Goal: Task Accomplishment & Management: Manage account settings

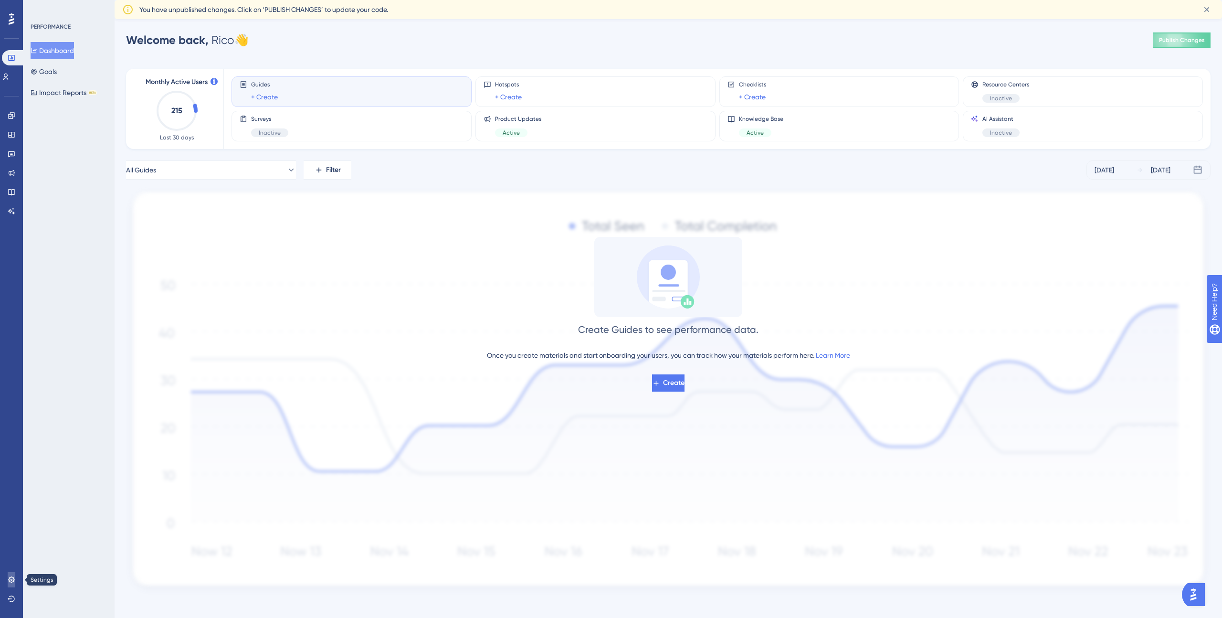
click at [8, 579] on link at bounding box center [12, 579] width 8 height 15
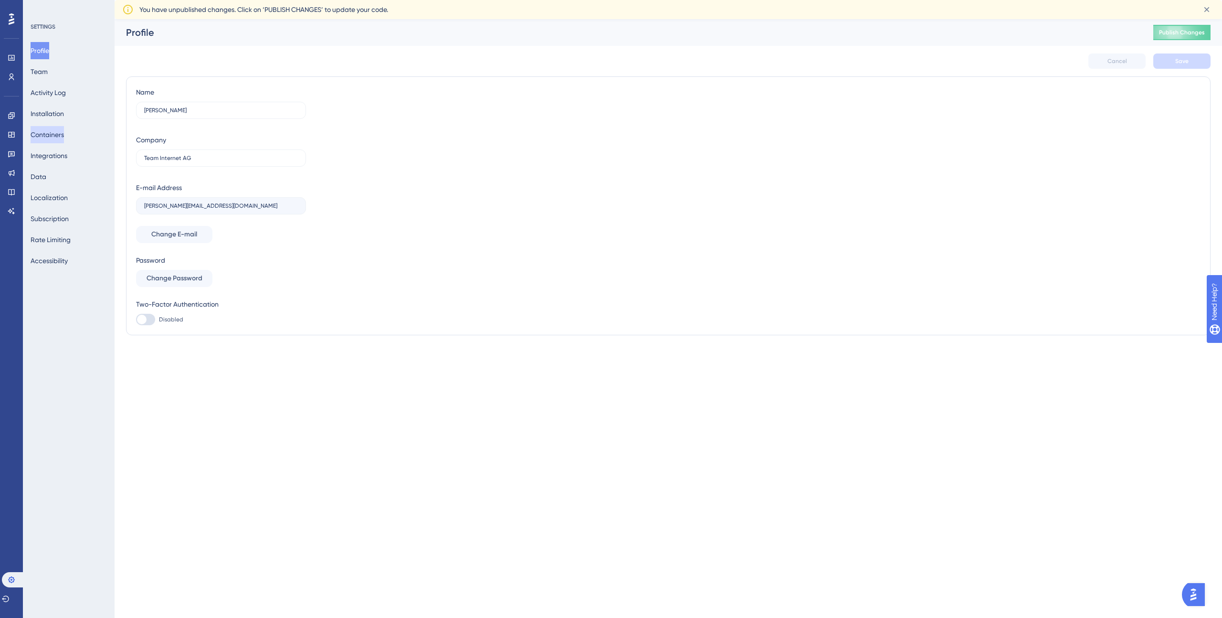
click at [51, 136] on button "Containers" at bounding box center [47, 134] width 33 height 17
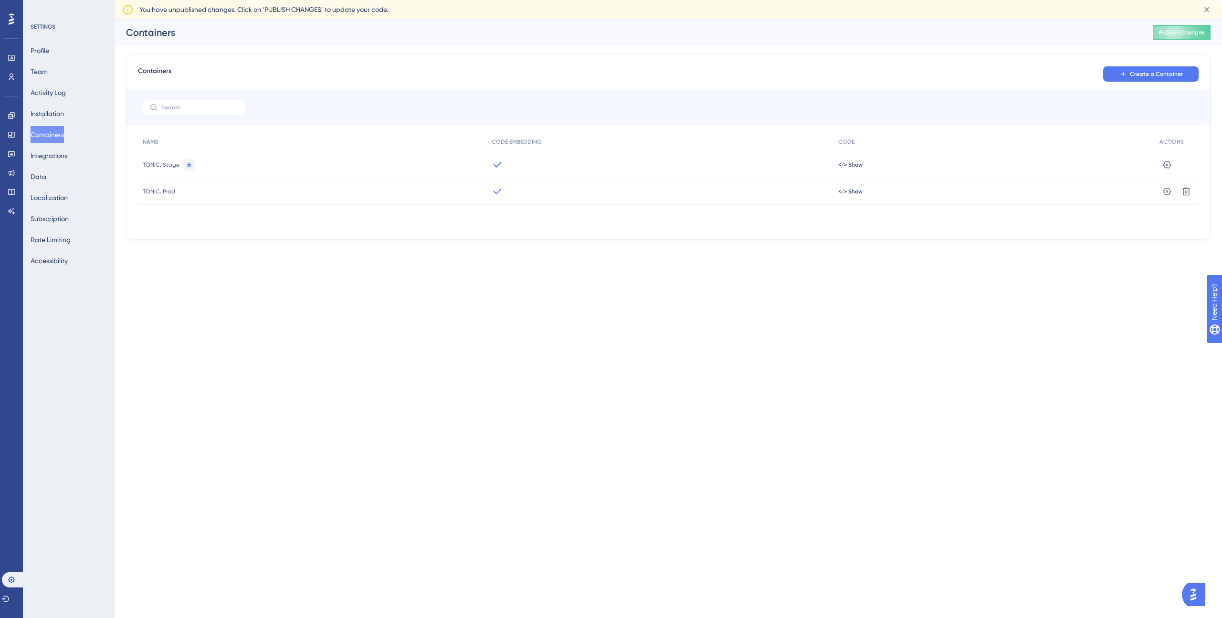
drag, startPoint x: 179, startPoint y: 246, endPoint x: 179, endPoint y: 231, distance: 15.3
click at [179, 246] on div "Performance Users Engagement Widgets Feedback Product Updates Knowledge Base AI…" at bounding box center [668, 137] width 1107 height 236
click at [1166, 190] on icon at bounding box center [1167, 191] width 8 height 8
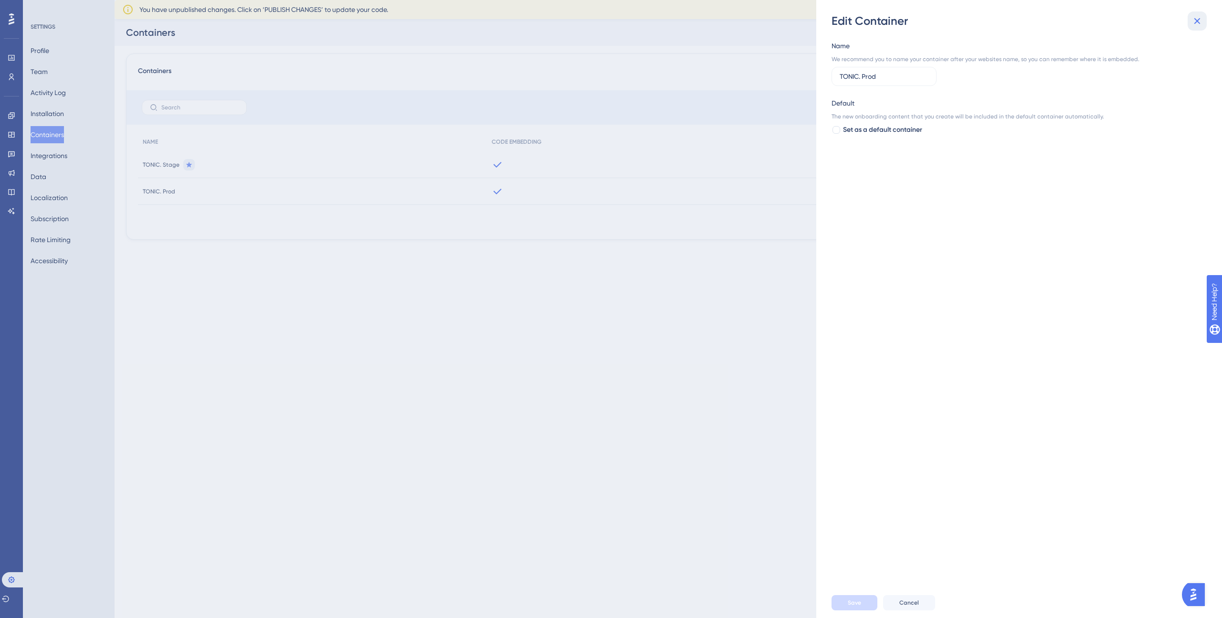
click at [1199, 24] on icon at bounding box center [1196, 20] width 11 height 11
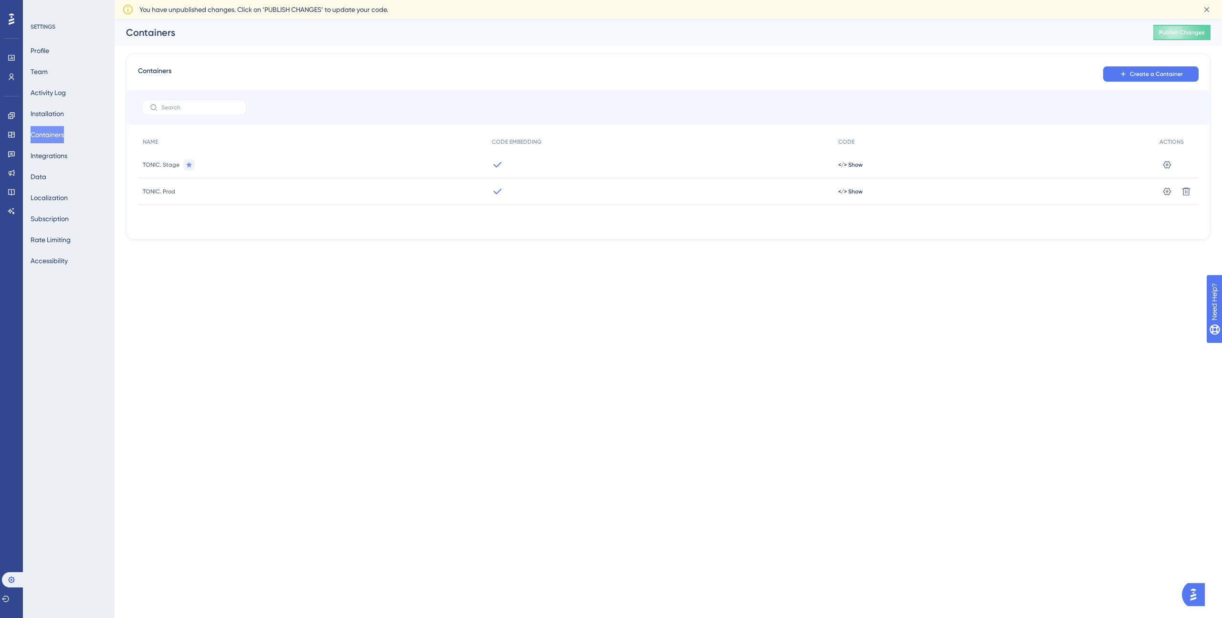
click at [253, 190] on div "TONIC. Prod" at bounding box center [312, 191] width 349 height 27
click at [49, 120] on button "Installation" at bounding box center [47, 113] width 33 height 17
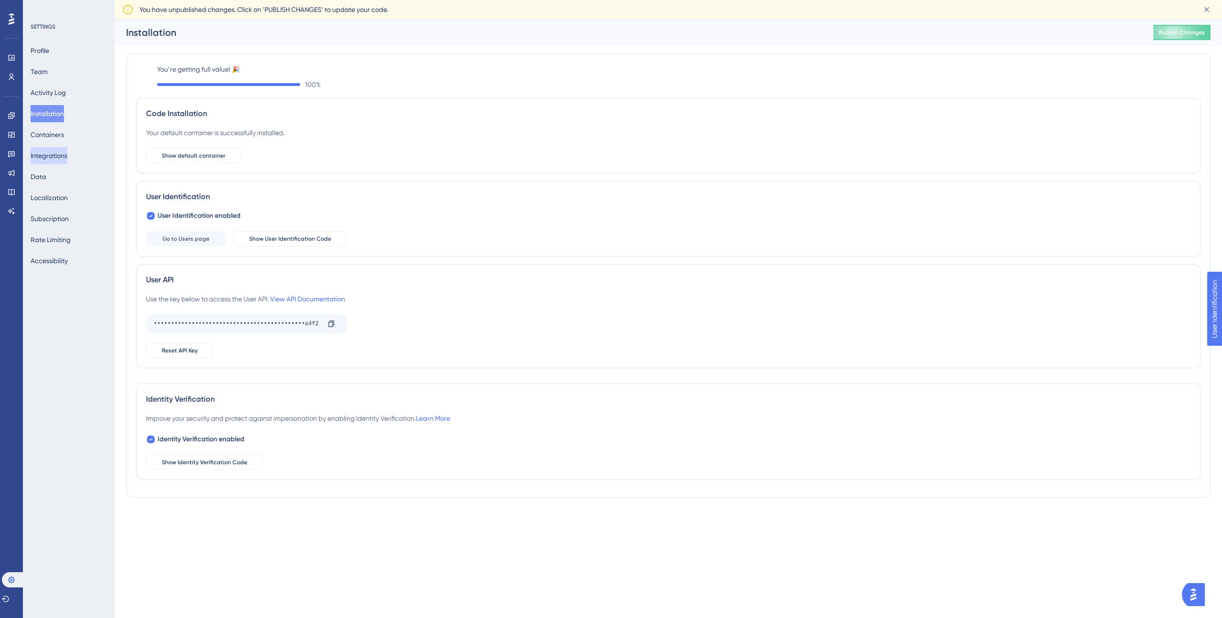
click at [47, 154] on button "Integrations" at bounding box center [49, 155] width 37 height 17
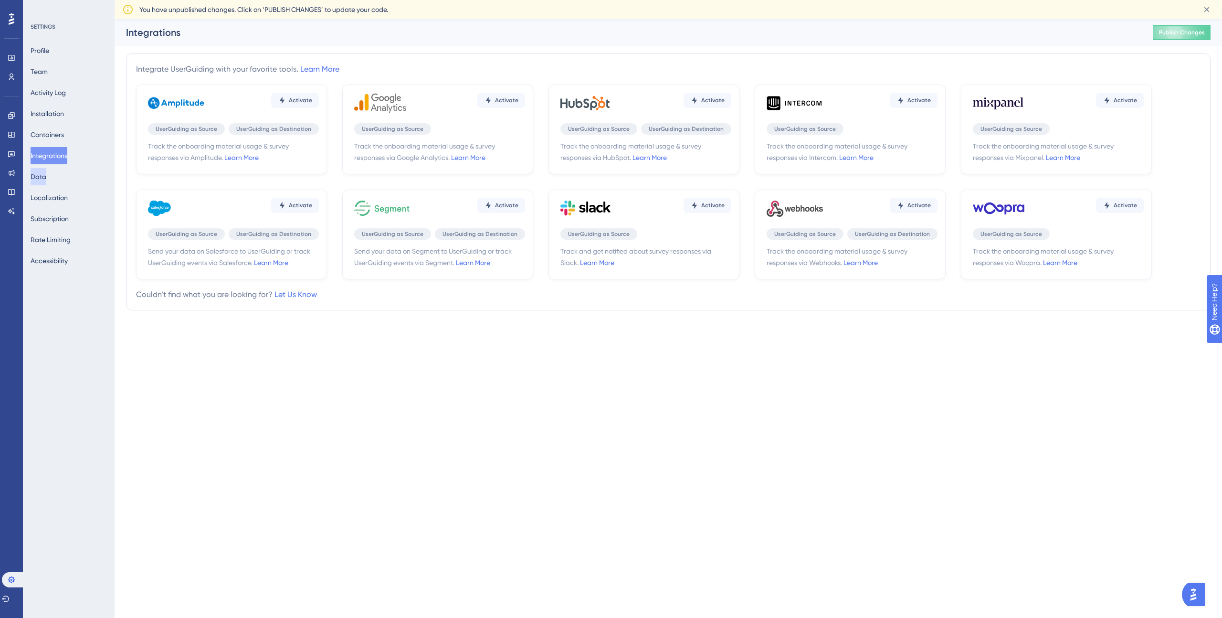
click at [46, 175] on button "Data" at bounding box center [39, 176] width 16 height 17
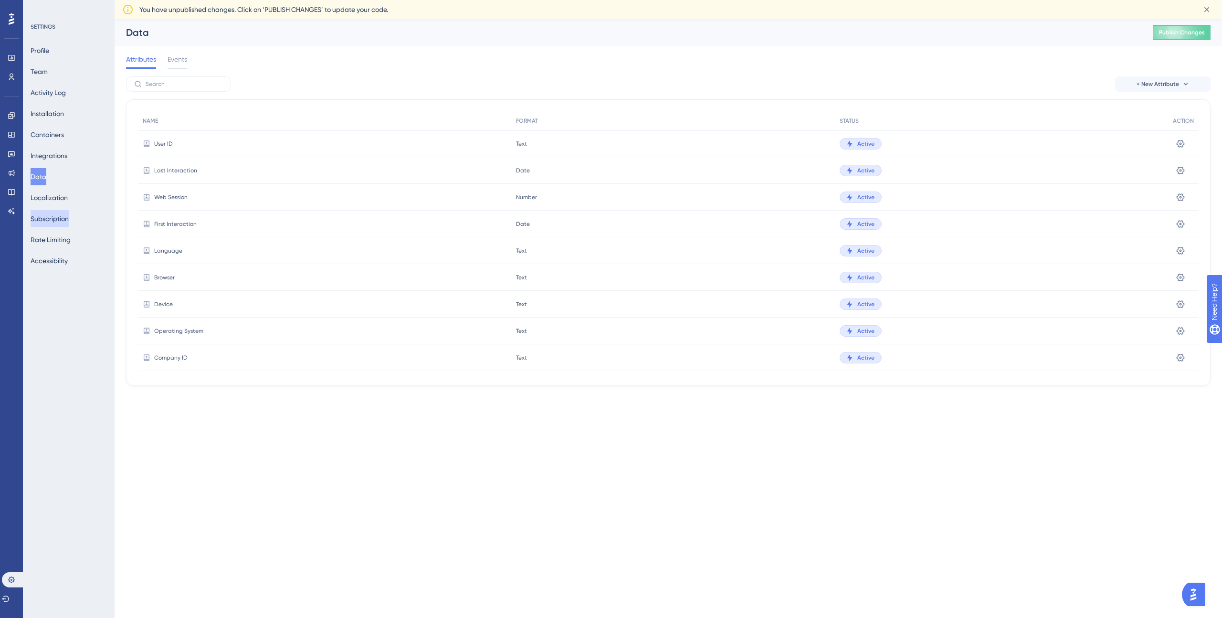
click at [54, 215] on button "Subscription" at bounding box center [50, 218] width 38 height 17
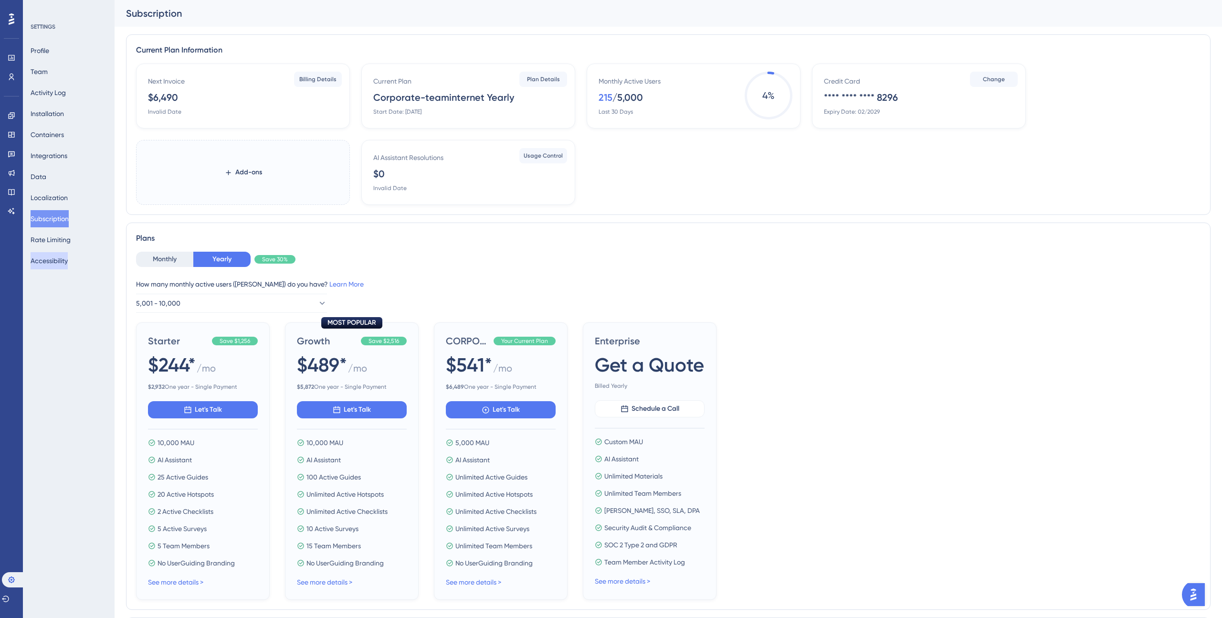
click at [55, 259] on button "Accessibility" at bounding box center [49, 260] width 37 height 17
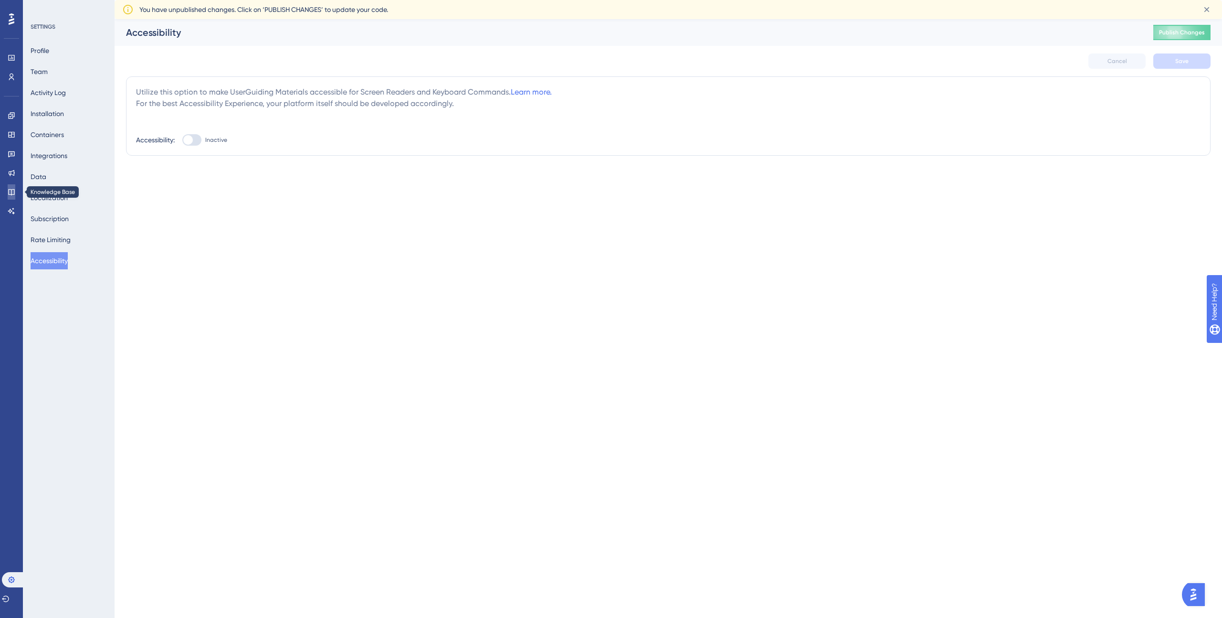
click at [13, 194] on icon at bounding box center [11, 192] width 6 height 6
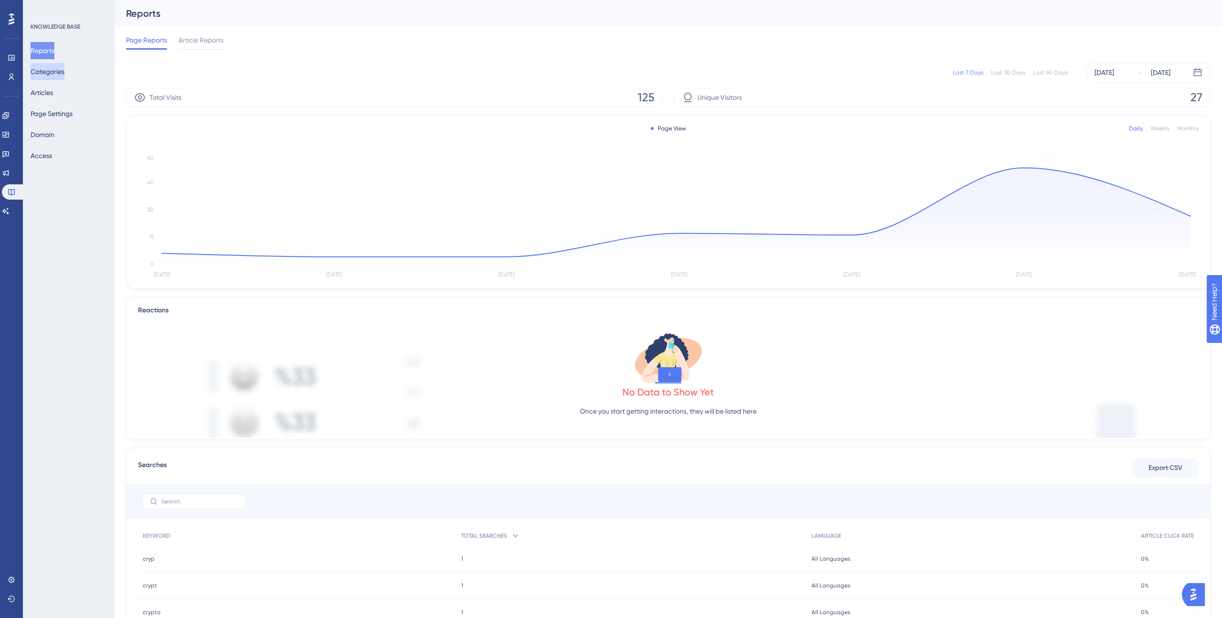
click at [52, 73] on button "Categories" at bounding box center [48, 71] width 34 height 17
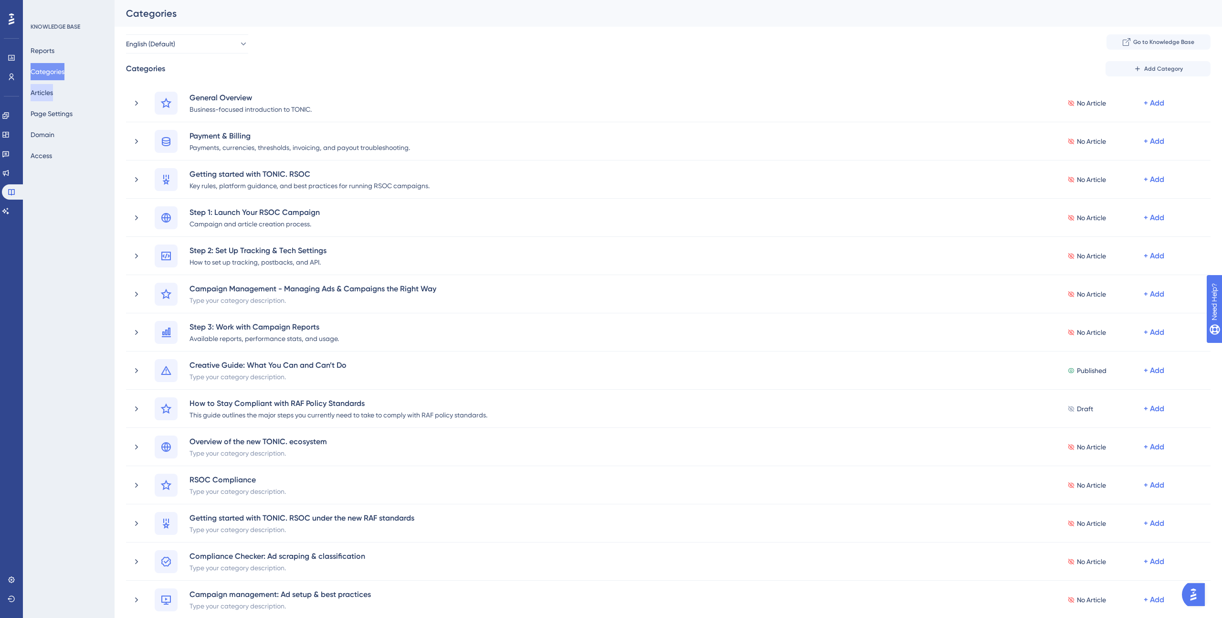
scroll to position [5, 0]
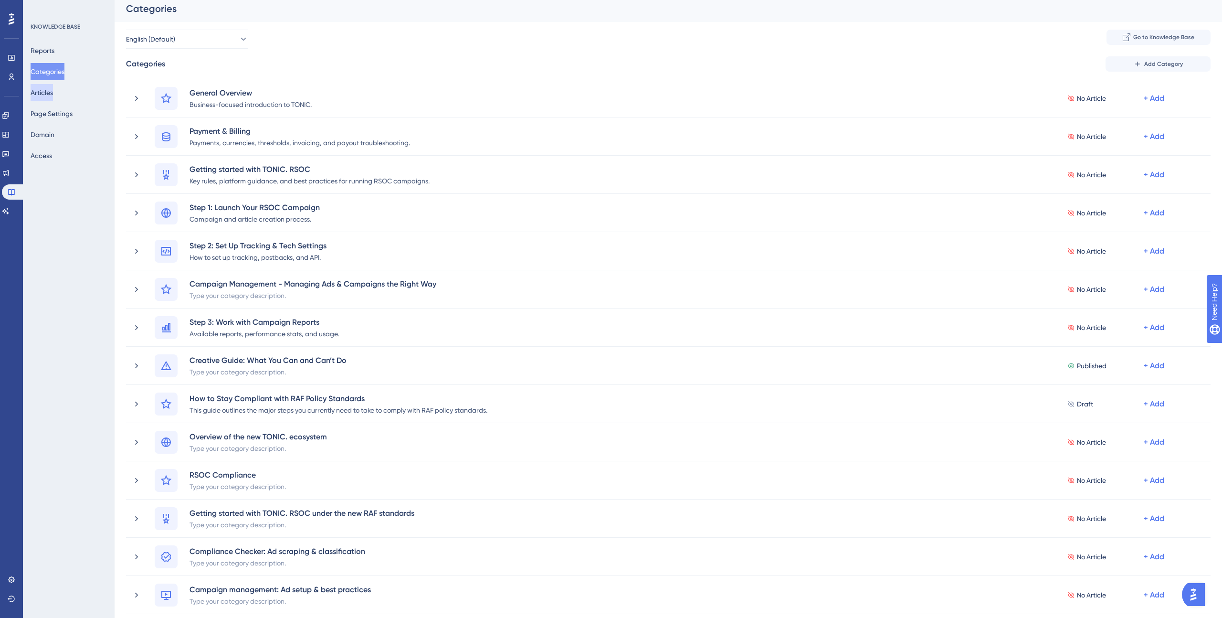
click at [50, 95] on button "Articles" at bounding box center [42, 92] width 22 height 17
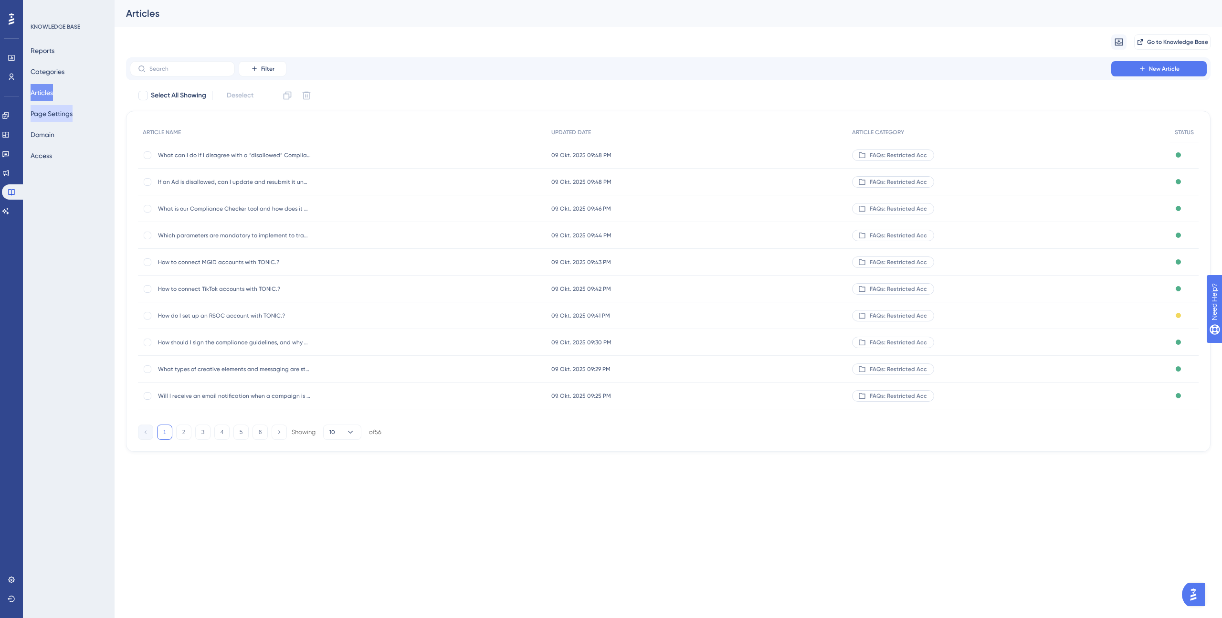
click at [49, 111] on button "Page Settings" at bounding box center [52, 113] width 42 height 17
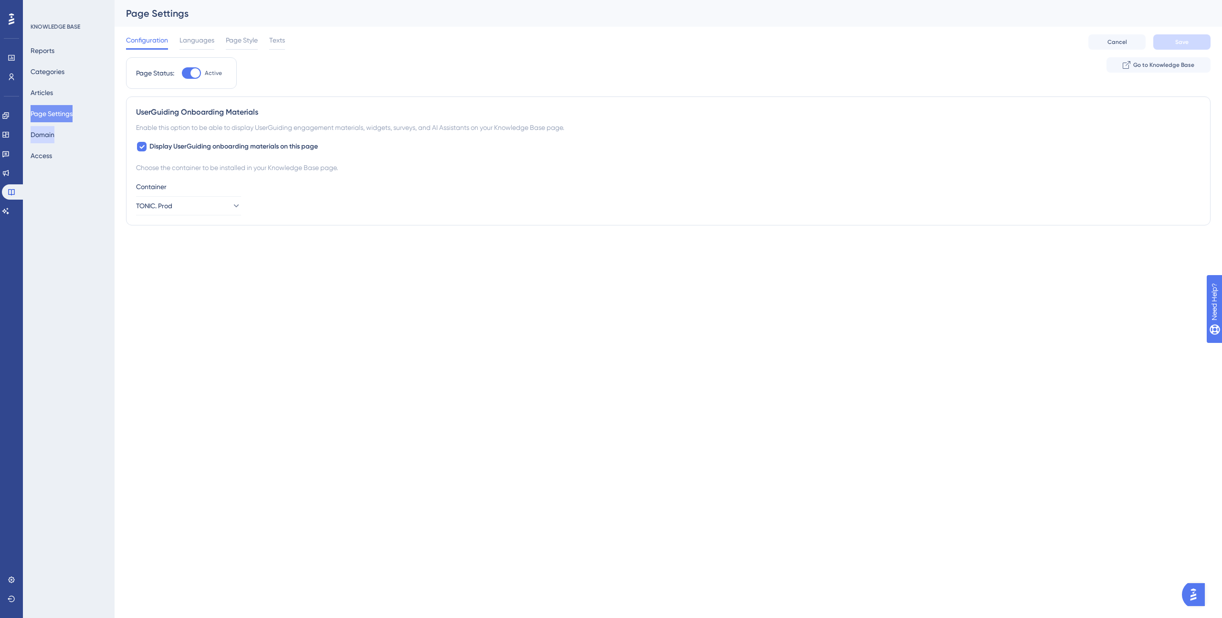
click at [54, 133] on button "Domain" at bounding box center [43, 134] width 24 height 17
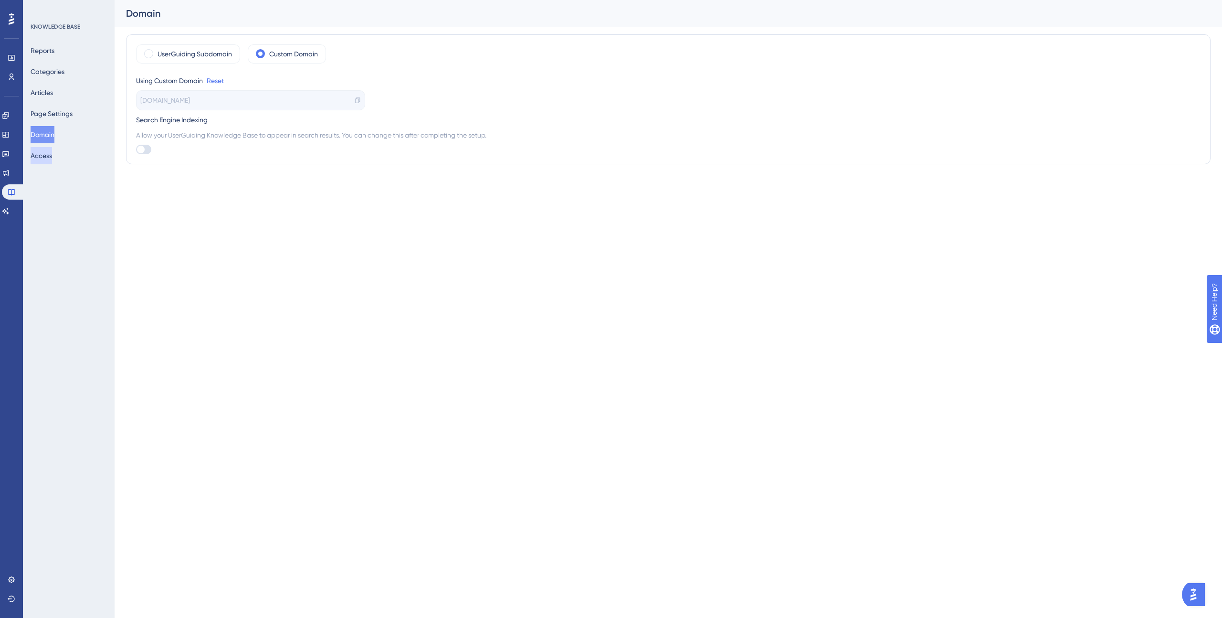
click at [52, 157] on button "Access" at bounding box center [41, 155] width 21 height 17
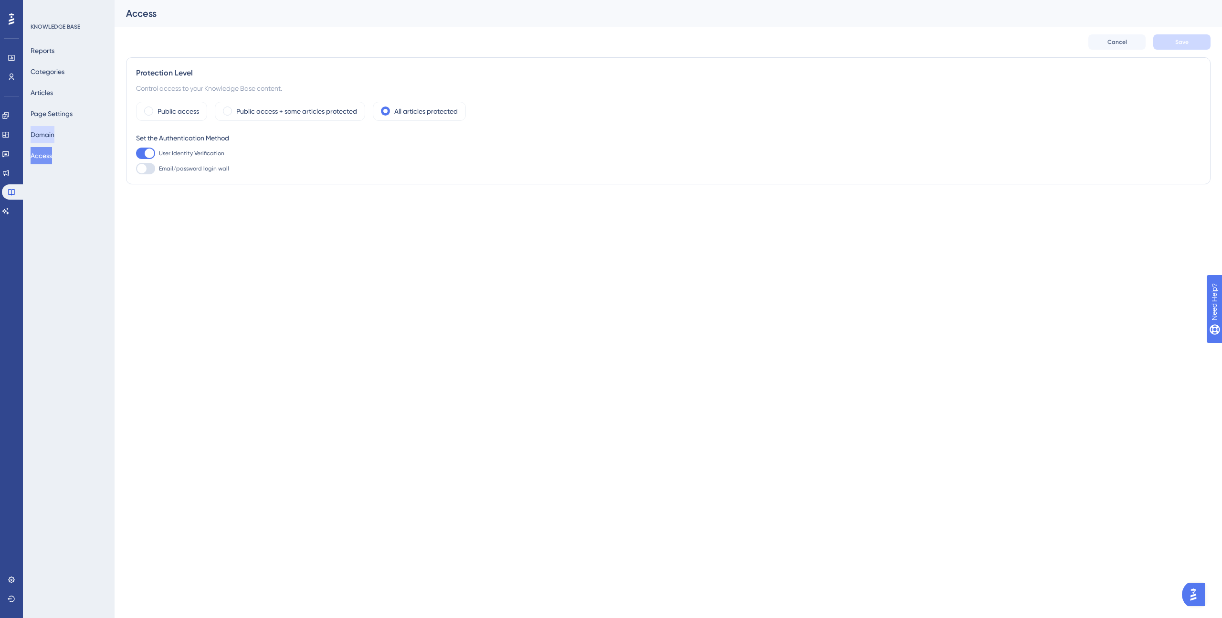
click at [54, 134] on button "Domain" at bounding box center [43, 134] width 24 height 17
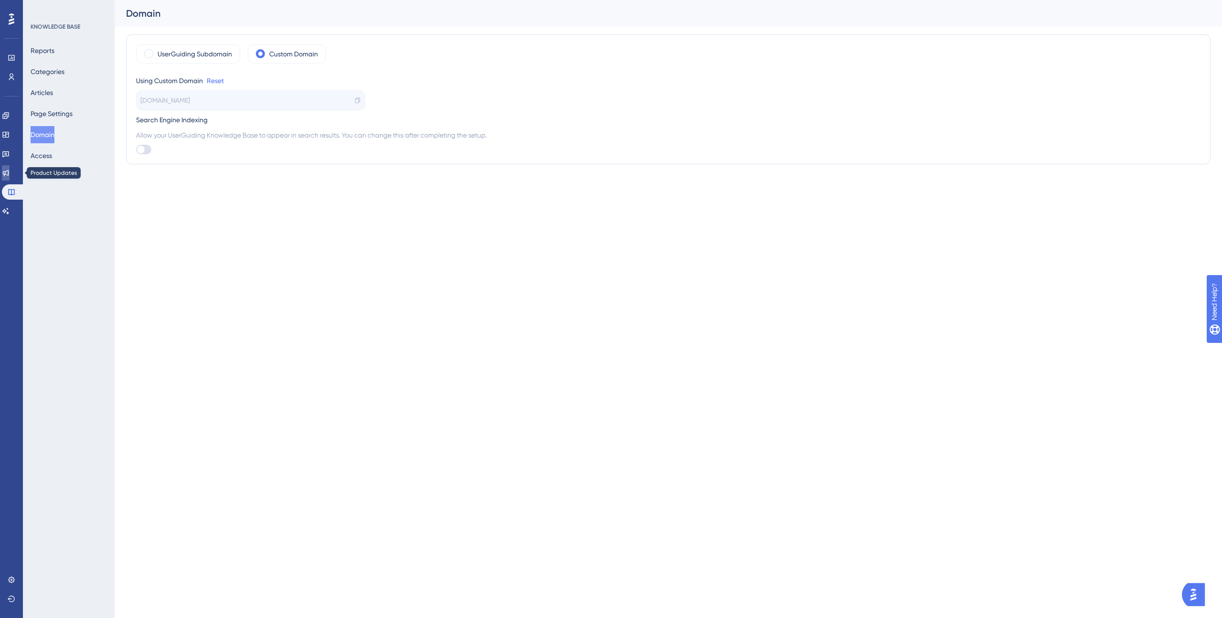
click at [10, 172] on link at bounding box center [6, 172] width 8 height 15
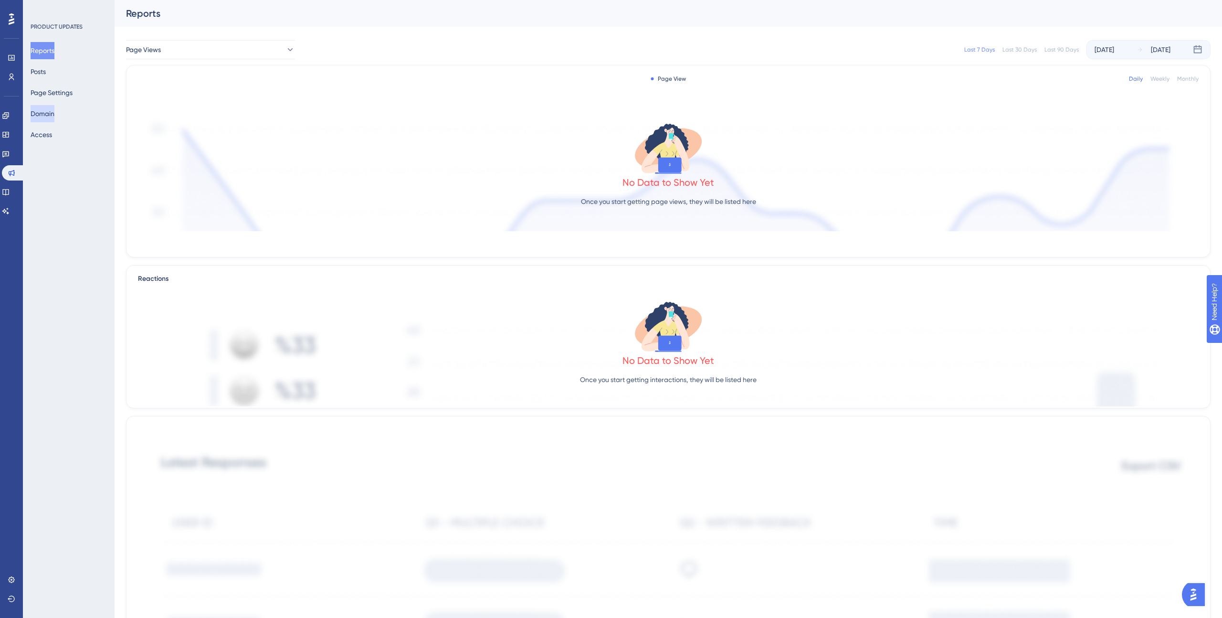
click at [52, 112] on button "Domain" at bounding box center [43, 113] width 24 height 17
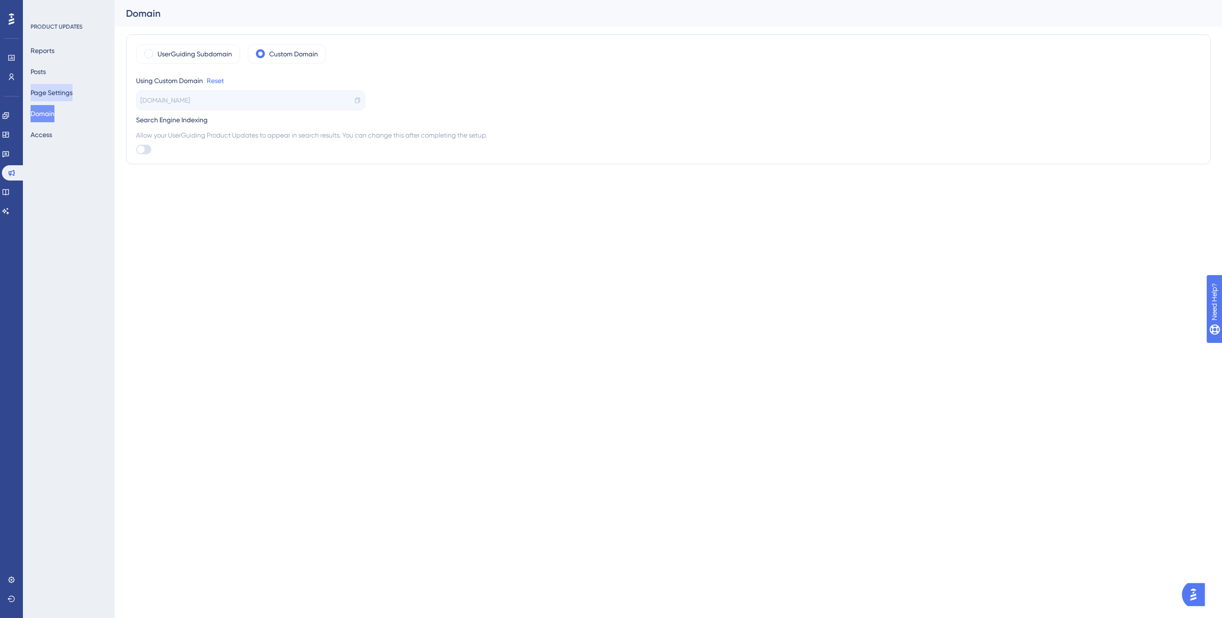
click at [59, 91] on button "Page Settings" at bounding box center [52, 92] width 42 height 17
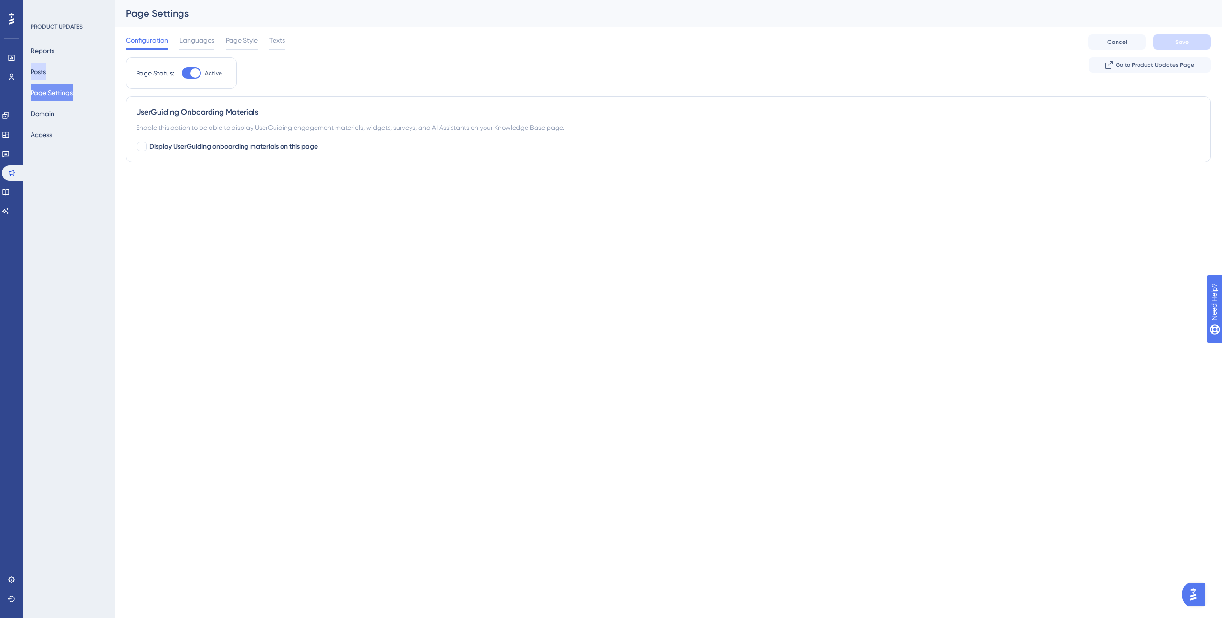
click at [46, 73] on button "Posts" at bounding box center [38, 71] width 15 height 17
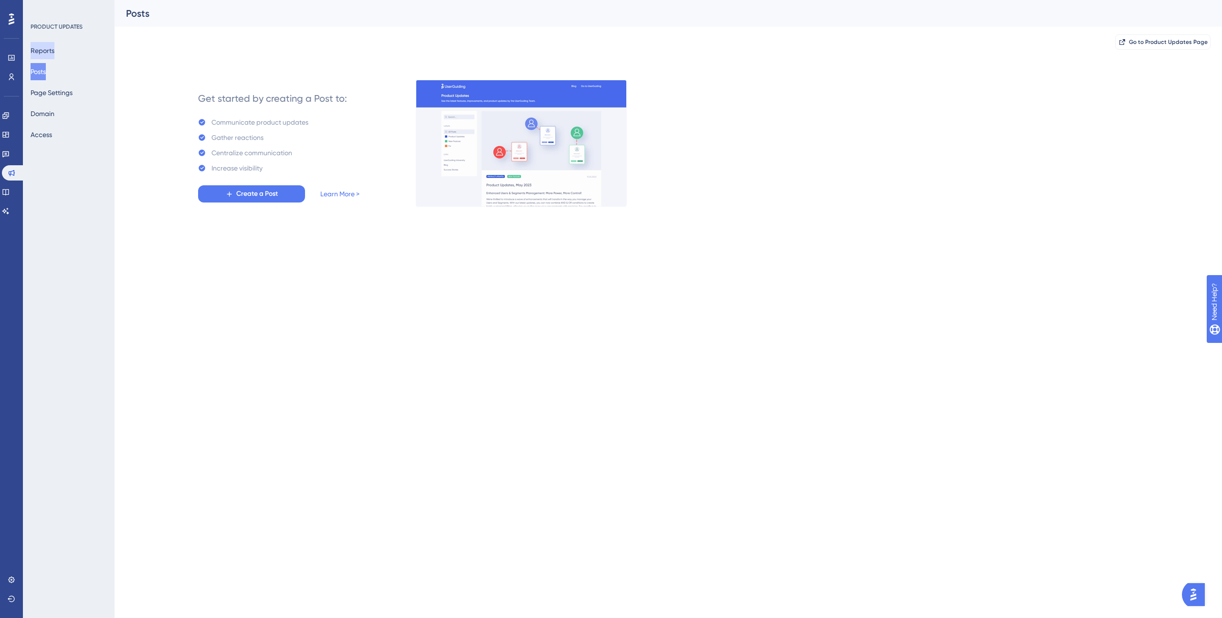
click at [50, 55] on button "Reports" at bounding box center [43, 50] width 24 height 17
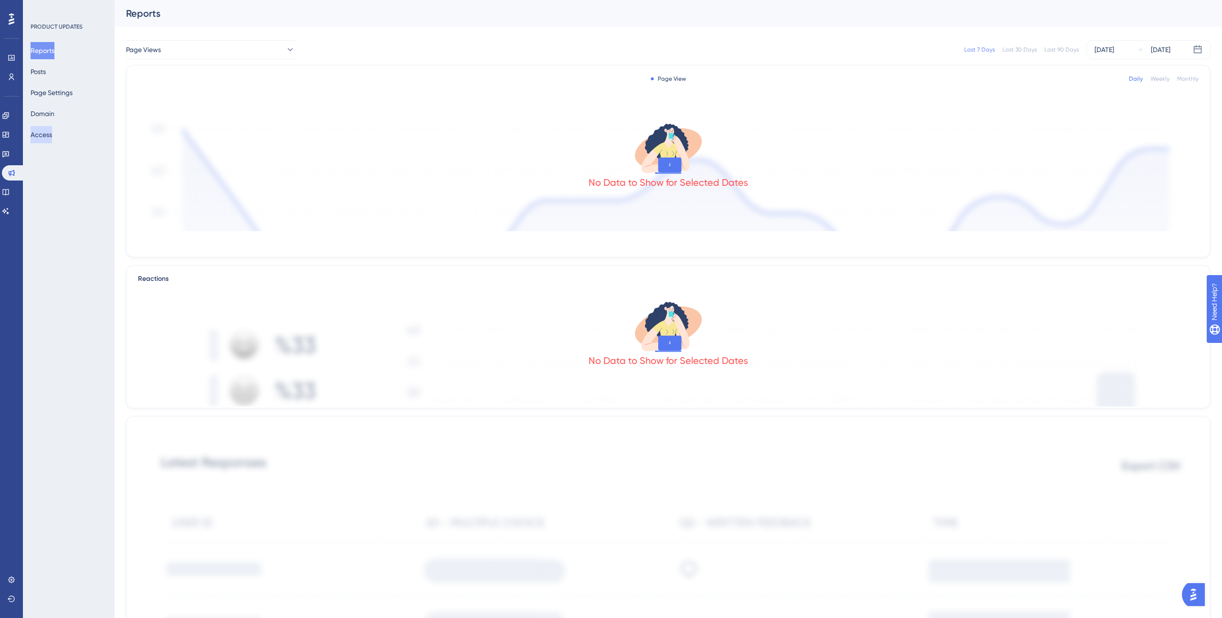
click at [47, 133] on button "Access" at bounding box center [41, 134] width 21 height 17
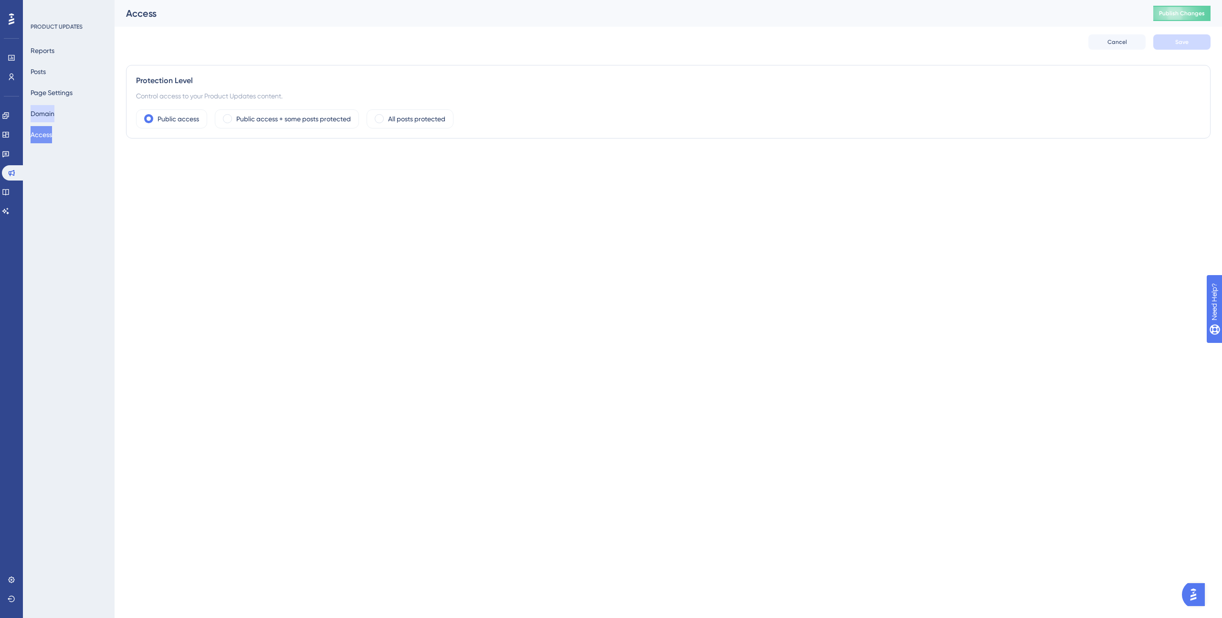
click at [46, 115] on button "Domain" at bounding box center [43, 113] width 24 height 17
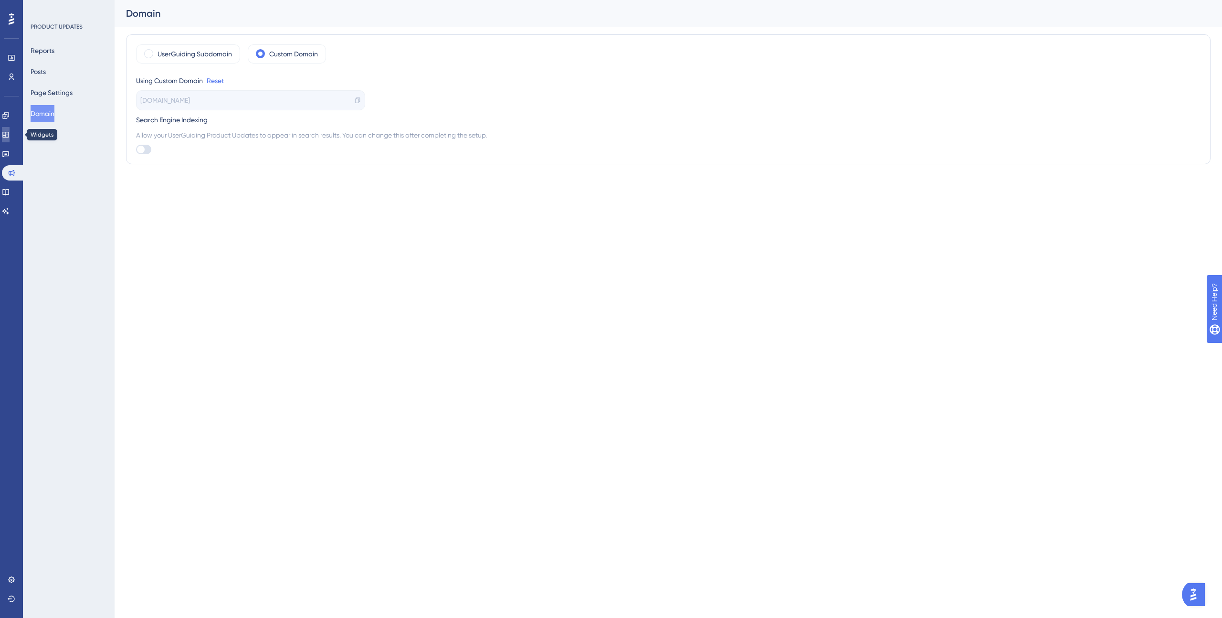
click at [10, 138] on link at bounding box center [6, 134] width 8 height 15
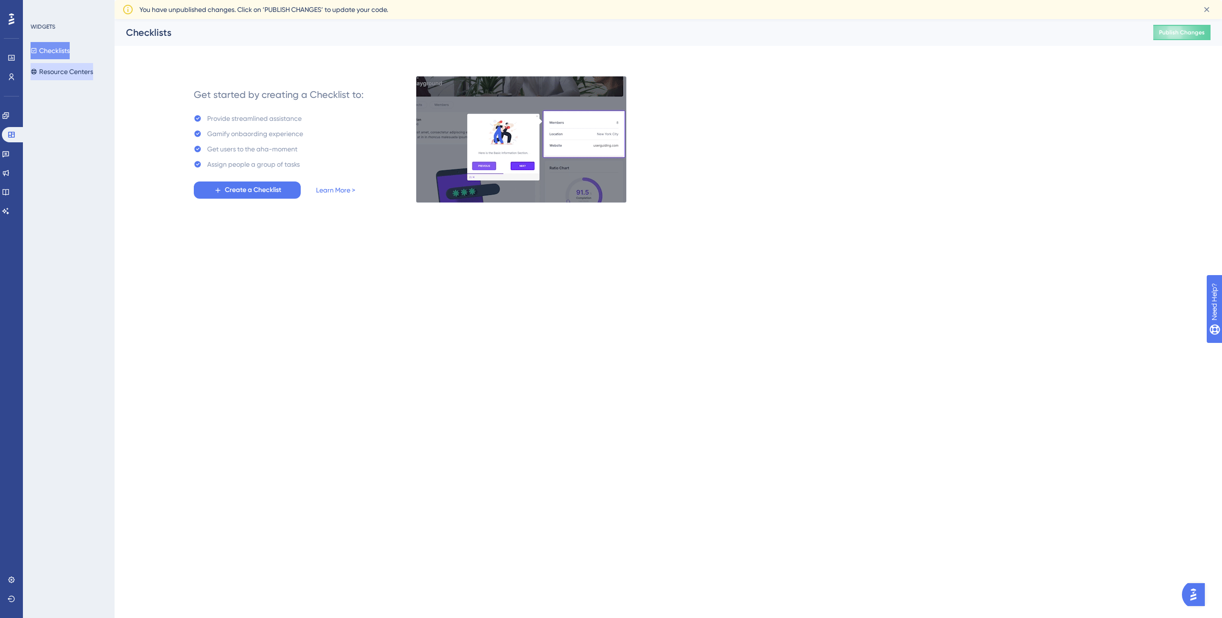
click at [75, 71] on button "Resource Centers" at bounding box center [62, 71] width 63 height 17
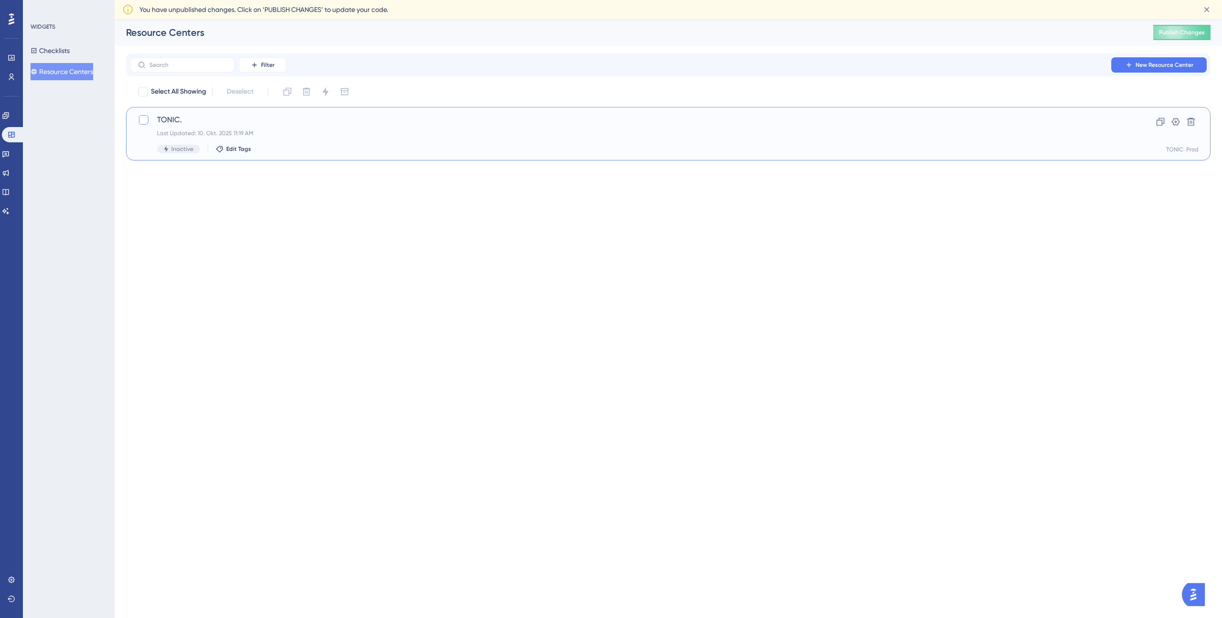
click at [145, 119] on div at bounding box center [144, 120] width 10 height 10
checkbox input "true"
click at [145, 119] on icon at bounding box center [143, 120] width 5 height 4
checkbox input "false"
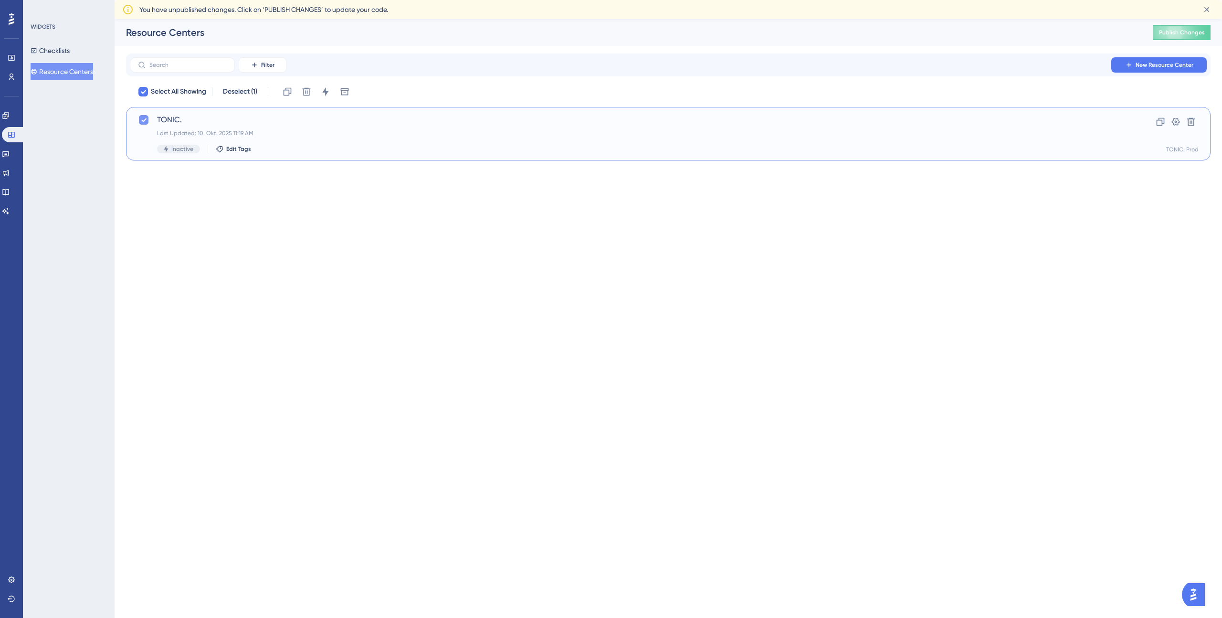
checkbox input "false"
click at [1176, 122] on icon at bounding box center [1176, 122] width 8 height 8
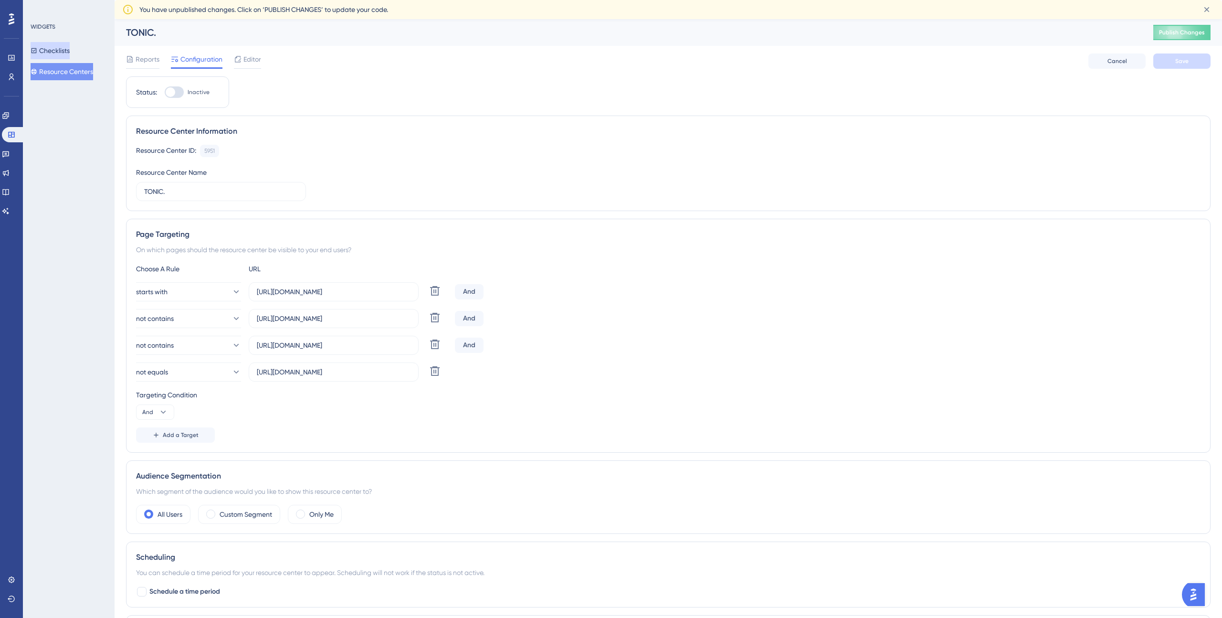
click at [62, 49] on button "Checklists" at bounding box center [50, 50] width 39 height 17
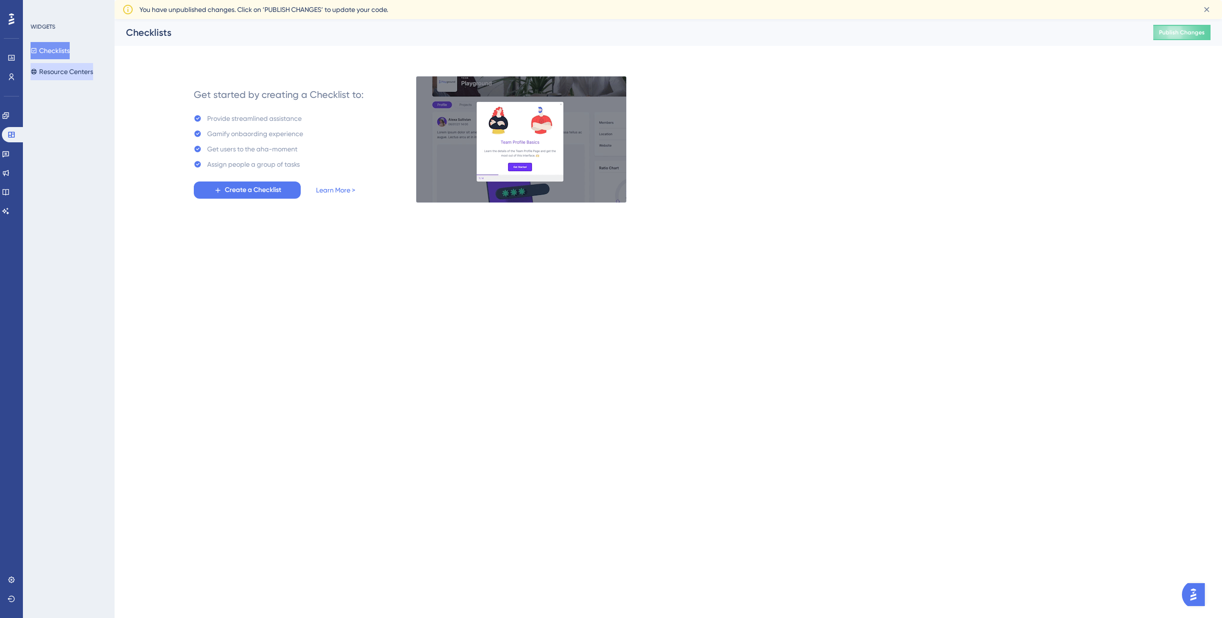
click at [65, 65] on button "Resource Centers" at bounding box center [62, 71] width 63 height 17
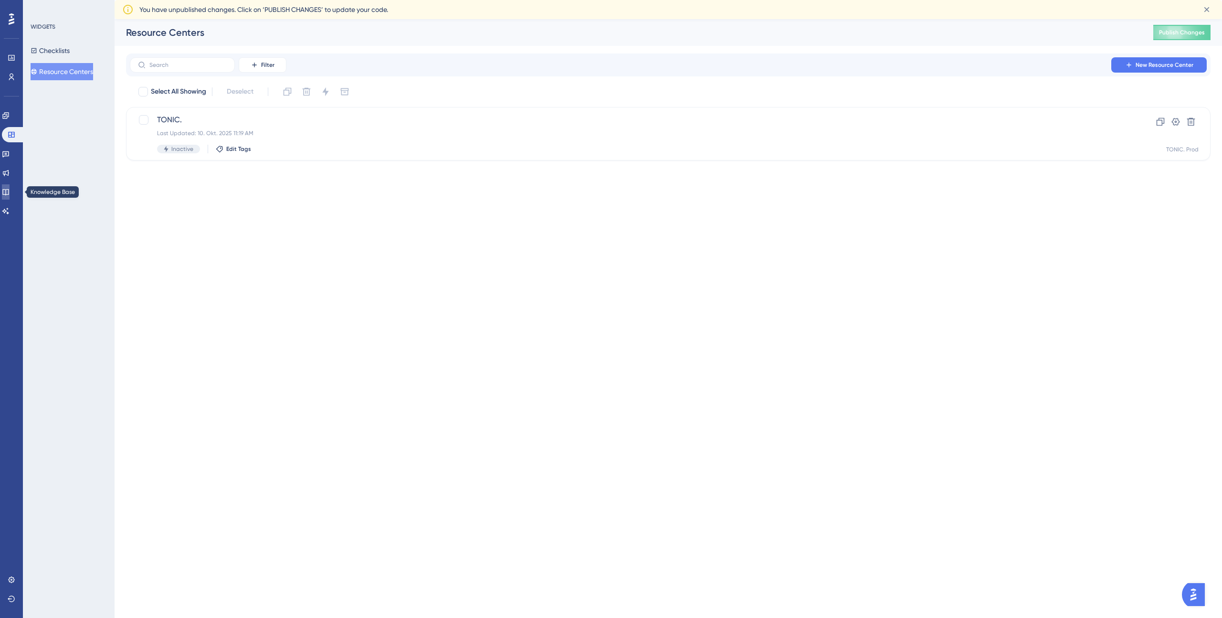
click at [10, 193] on icon at bounding box center [6, 192] width 8 height 8
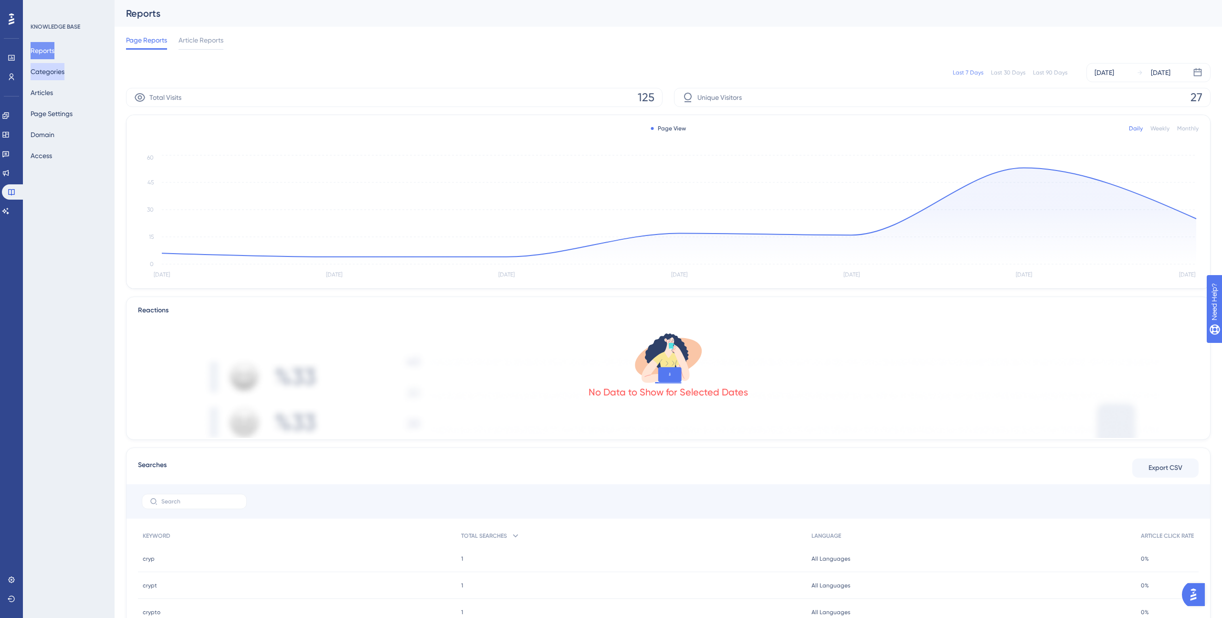
click at [56, 72] on button "Categories" at bounding box center [48, 71] width 34 height 17
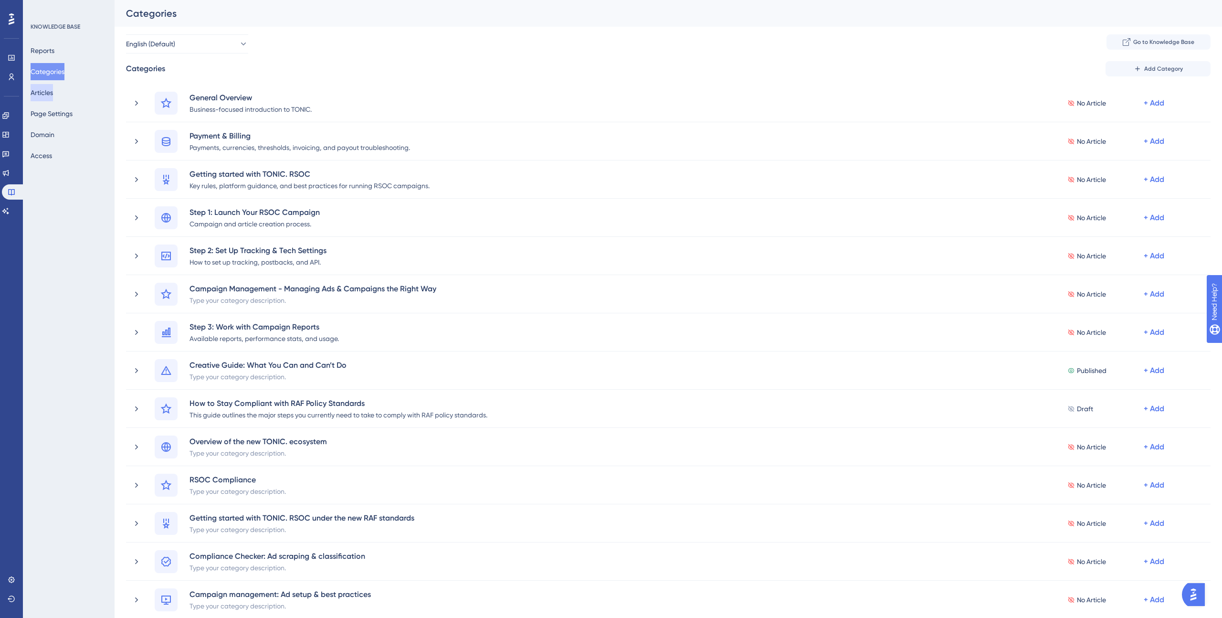
click at [53, 99] on button "Articles" at bounding box center [42, 92] width 22 height 17
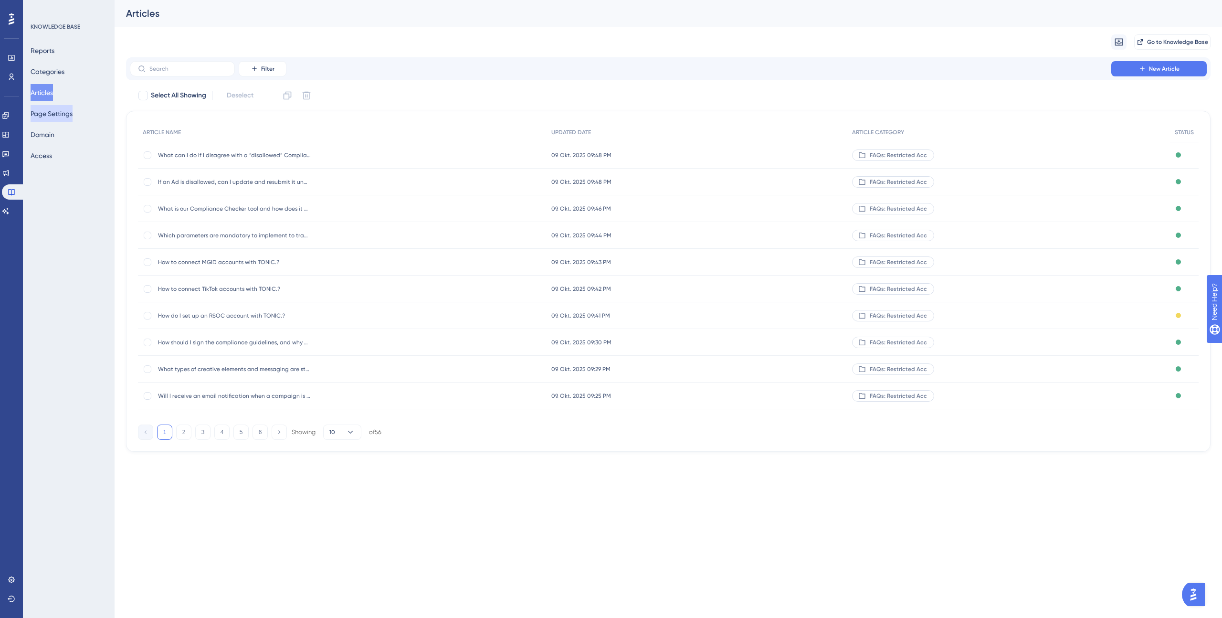
click at [59, 112] on button "Page Settings" at bounding box center [52, 113] width 42 height 17
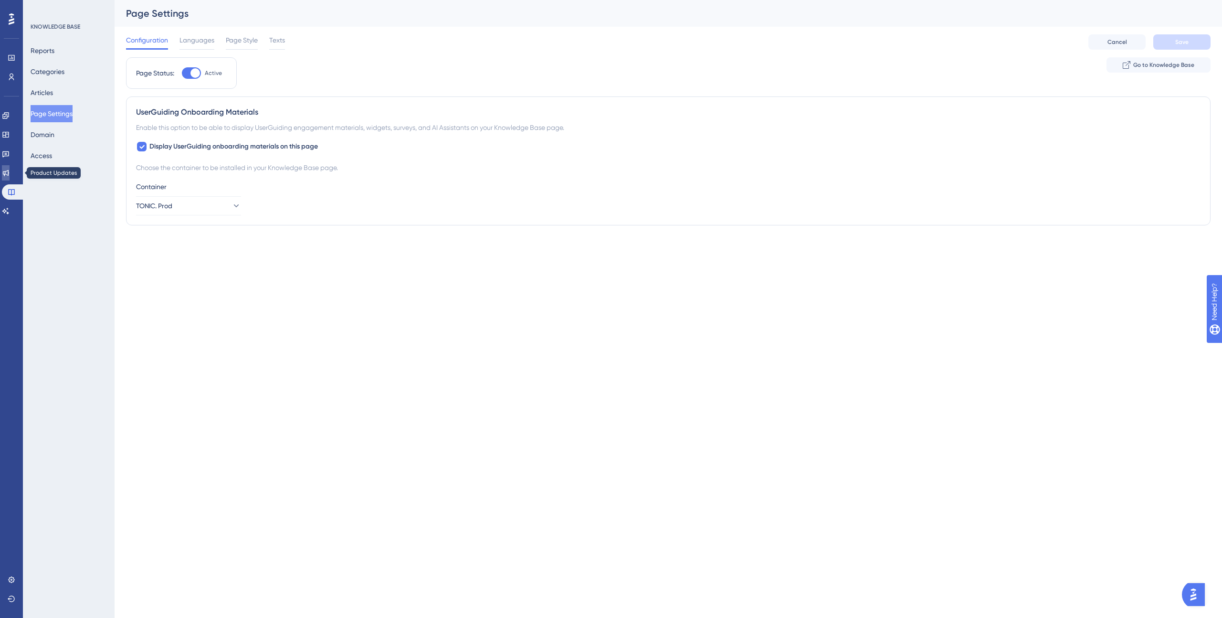
click at [10, 173] on icon at bounding box center [6, 173] width 8 height 8
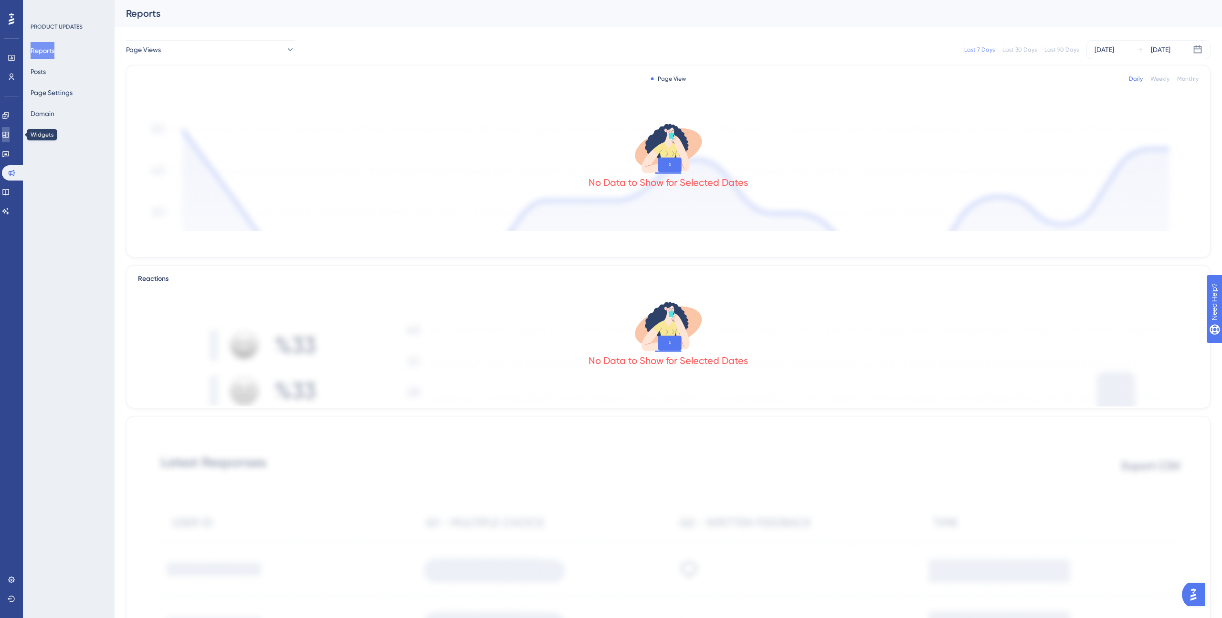
click at [10, 129] on link at bounding box center [6, 134] width 8 height 15
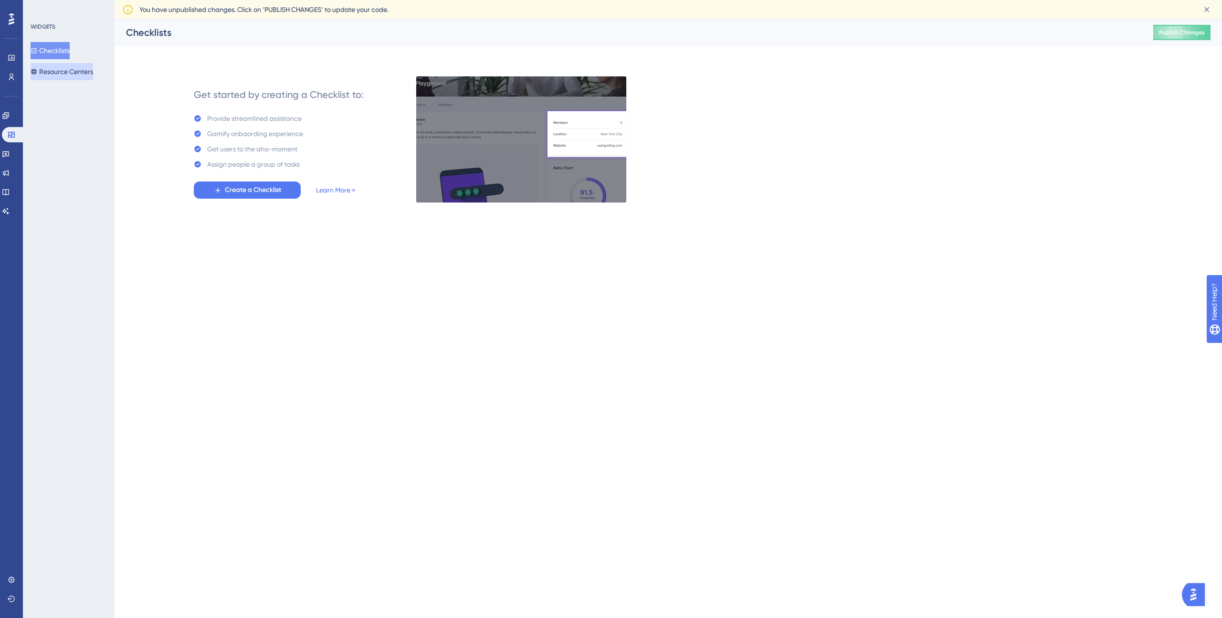
click at [66, 71] on button "Resource Centers" at bounding box center [62, 71] width 63 height 17
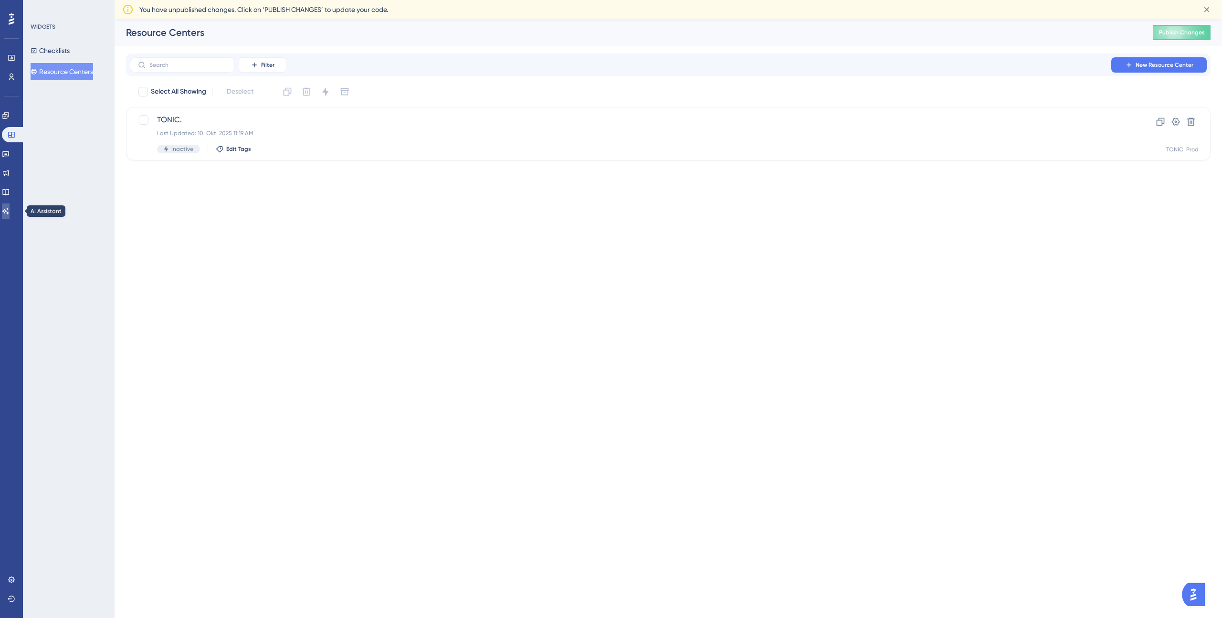
click at [10, 208] on icon at bounding box center [6, 211] width 8 height 8
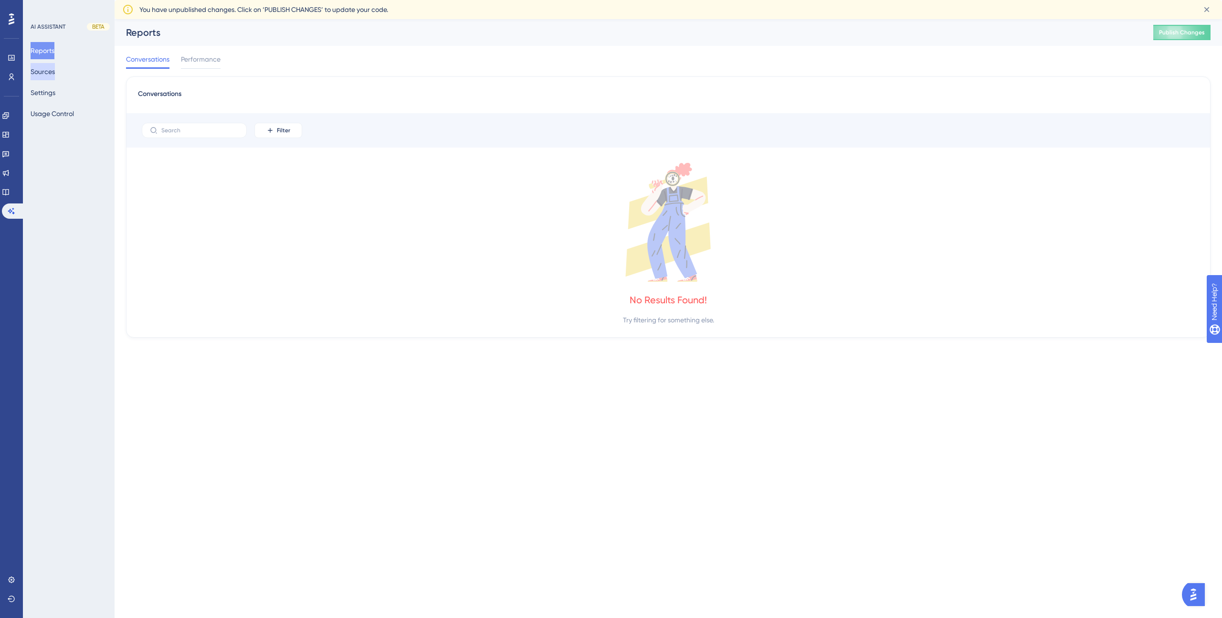
click at [50, 77] on button "Sources" at bounding box center [43, 71] width 24 height 17
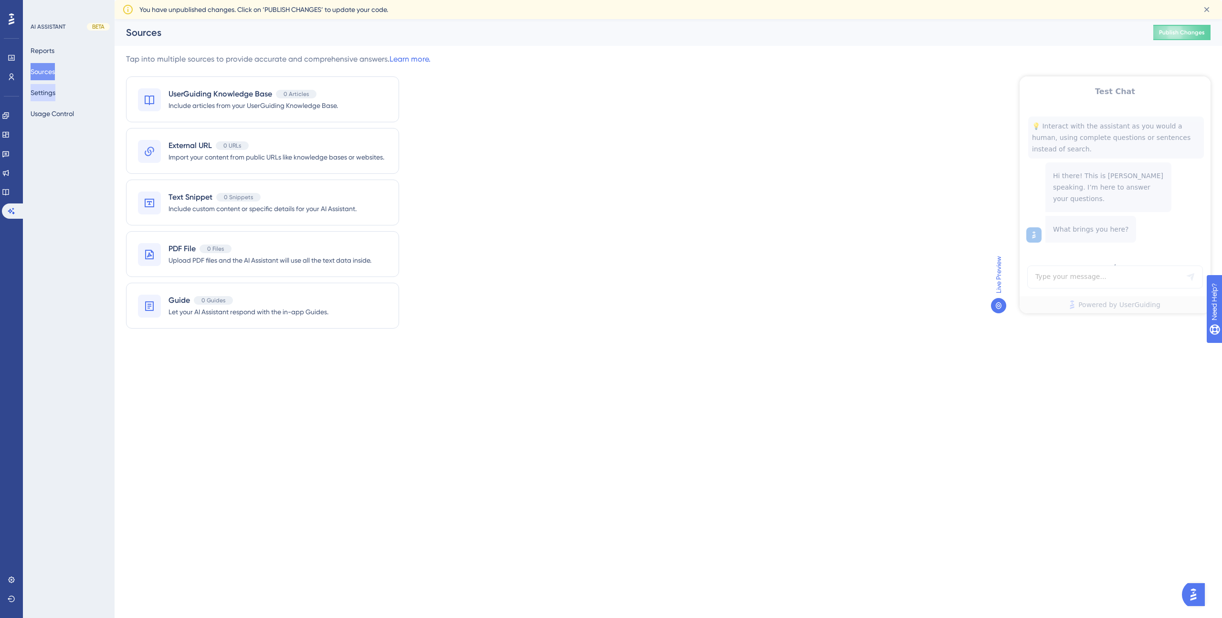
click at [50, 92] on button "Settings" at bounding box center [43, 92] width 25 height 17
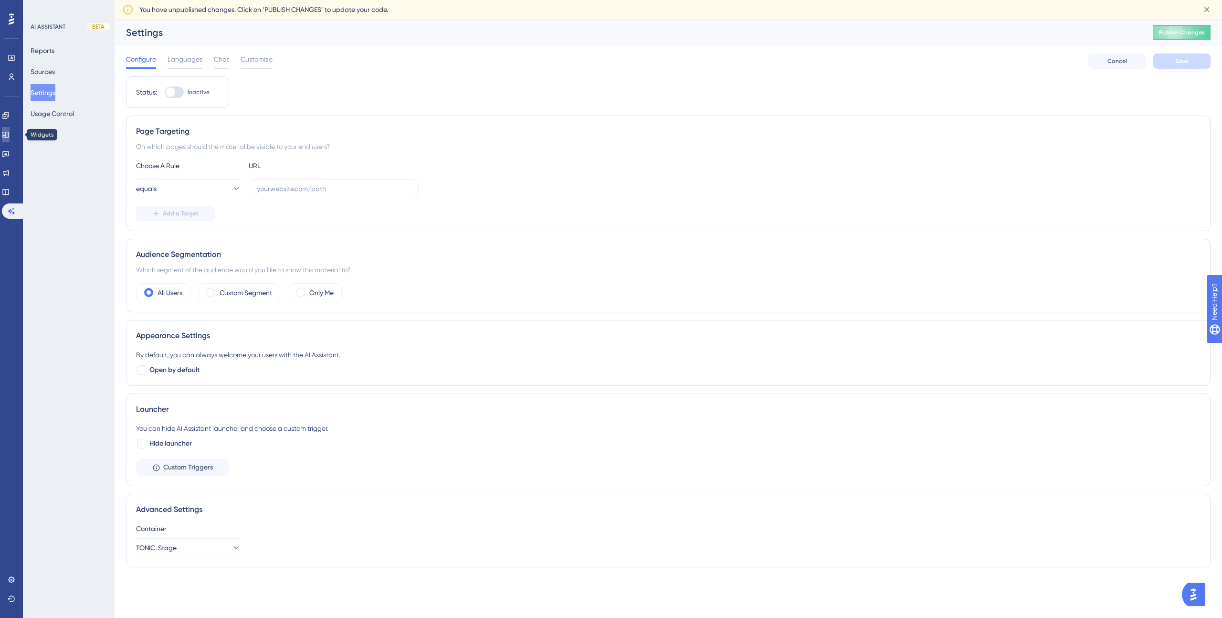
click at [10, 136] on icon at bounding box center [6, 135] width 8 height 8
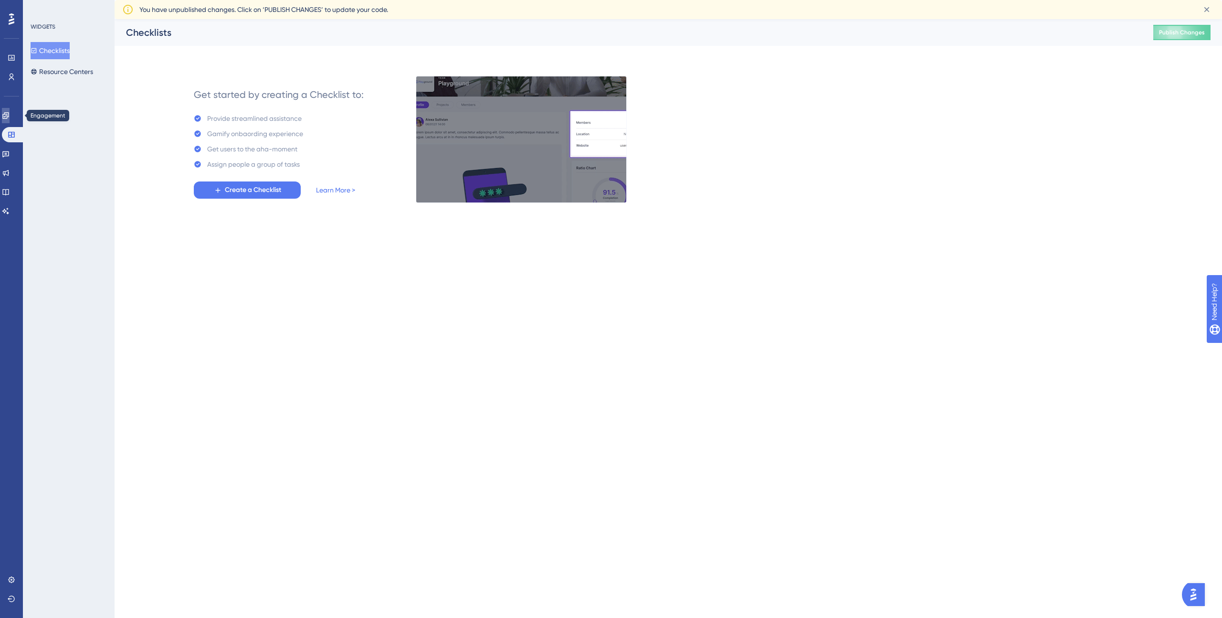
click at [9, 116] on icon at bounding box center [5, 115] width 6 height 6
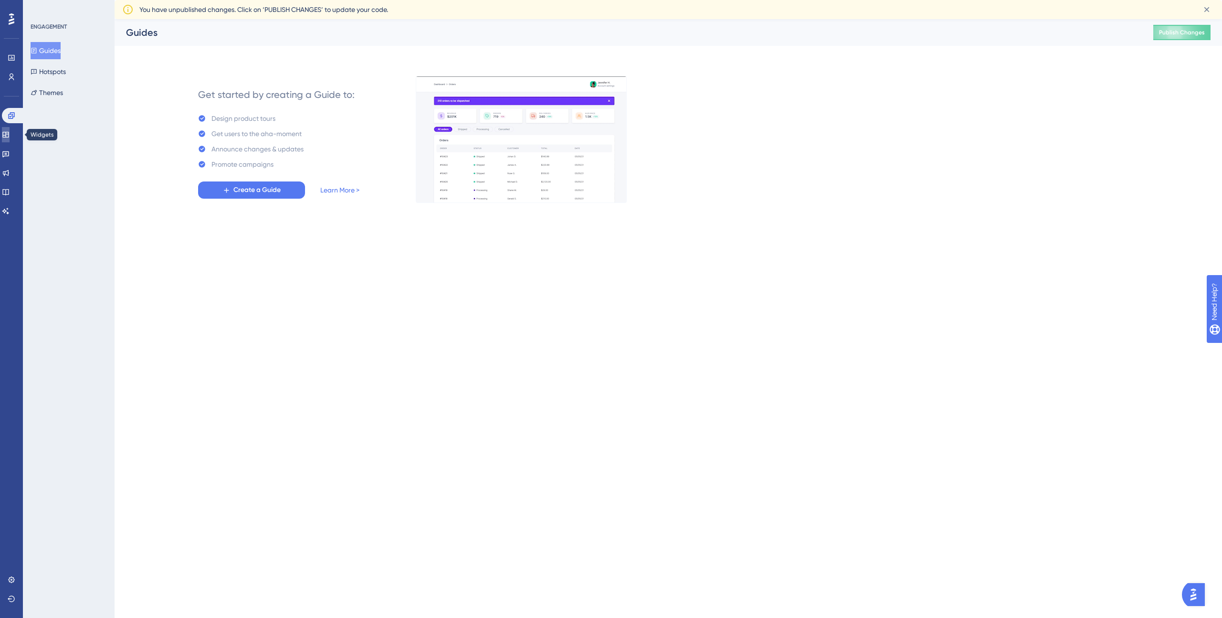
click at [10, 130] on link at bounding box center [6, 134] width 8 height 15
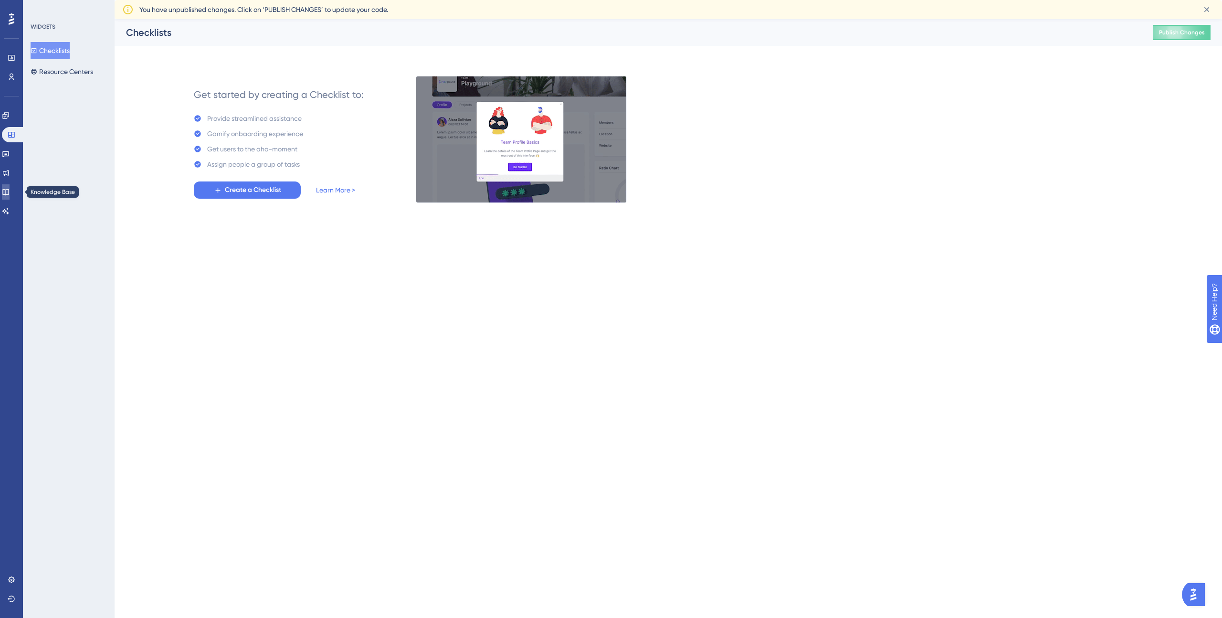
click at [10, 195] on icon at bounding box center [6, 192] width 8 height 8
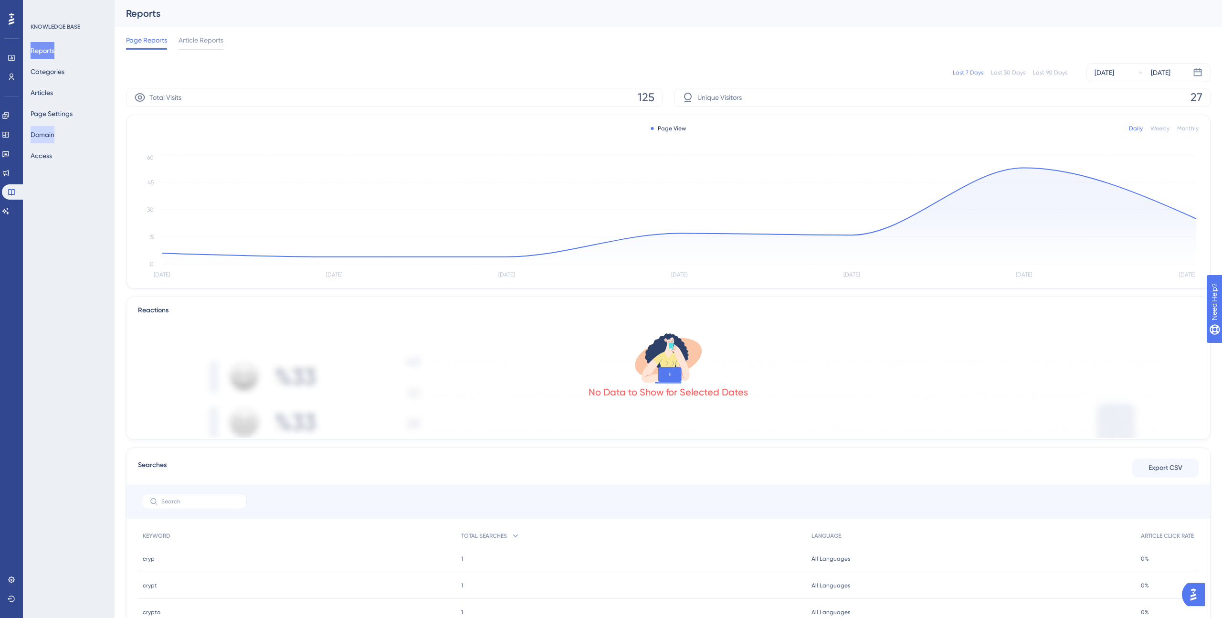
click at [54, 135] on button "Domain" at bounding box center [43, 134] width 24 height 17
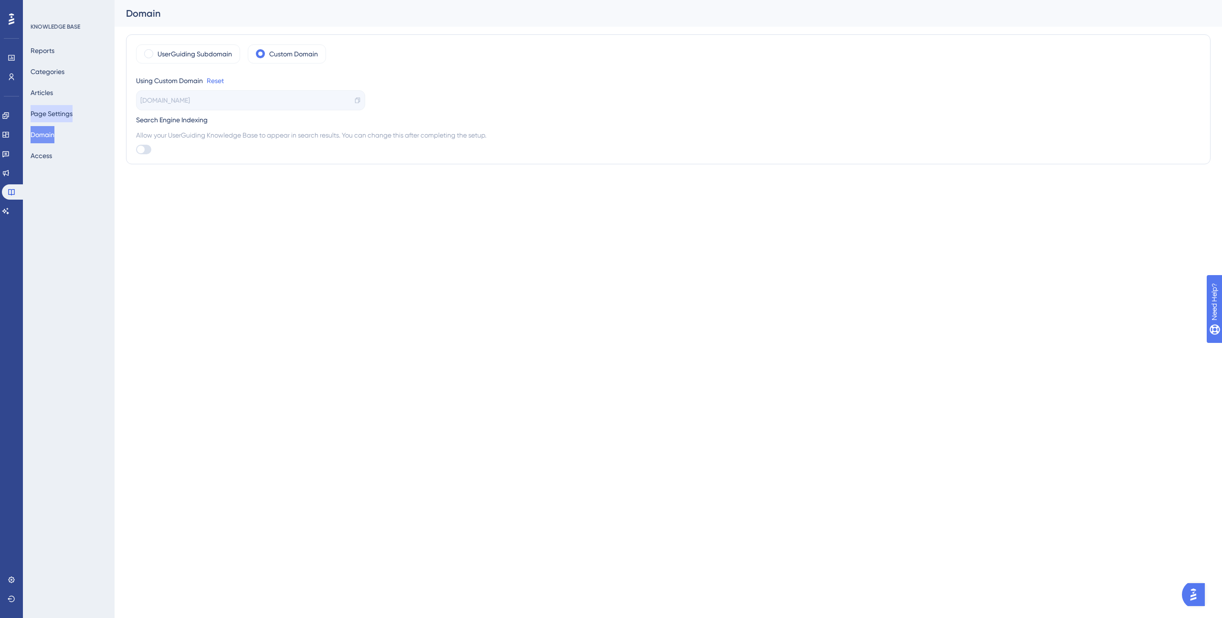
click at [54, 113] on button "Page Settings" at bounding box center [52, 113] width 42 height 17
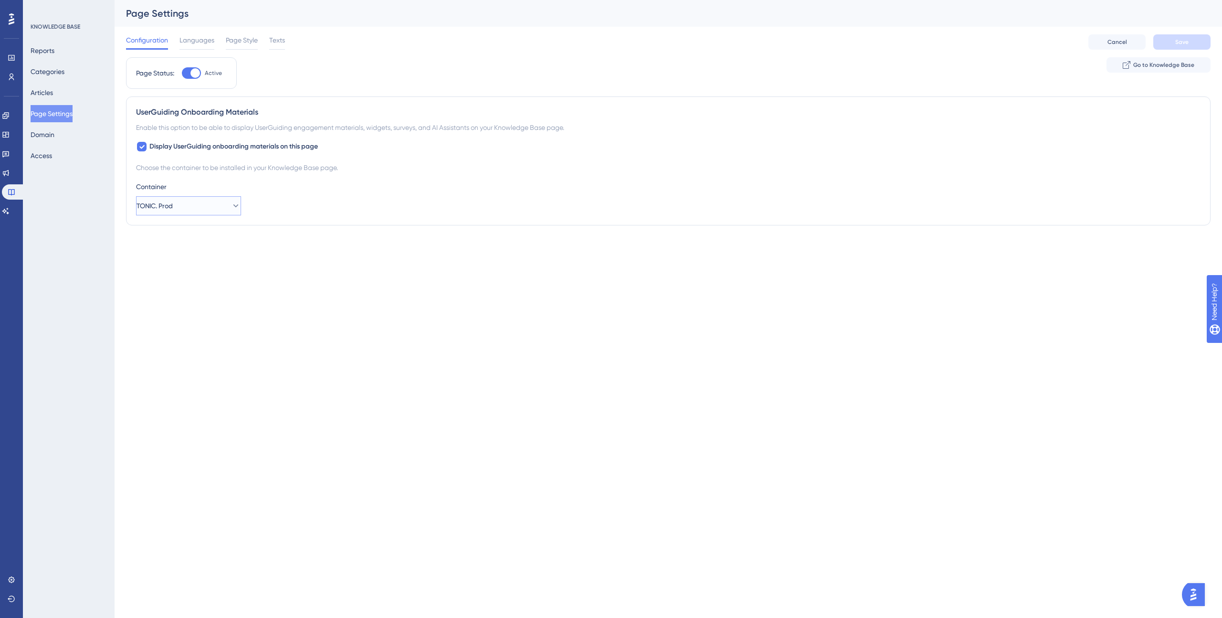
click at [166, 200] on span "TONIC. Prod" at bounding box center [155, 205] width 36 height 11
click at [174, 237] on span "TONIC. Stage" at bounding box center [170, 234] width 41 height 11
click at [1178, 43] on span "Save" at bounding box center [1181, 42] width 13 height 8
click at [10, 136] on icon at bounding box center [6, 135] width 8 height 8
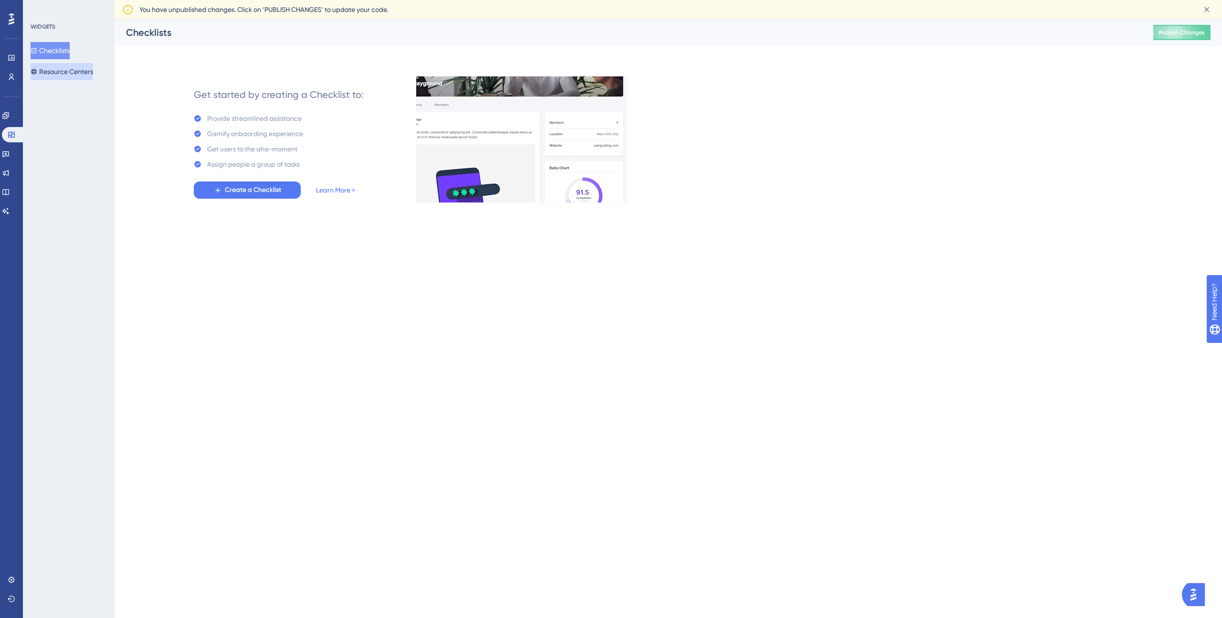
click at [68, 74] on button "Resource Centers" at bounding box center [62, 71] width 63 height 17
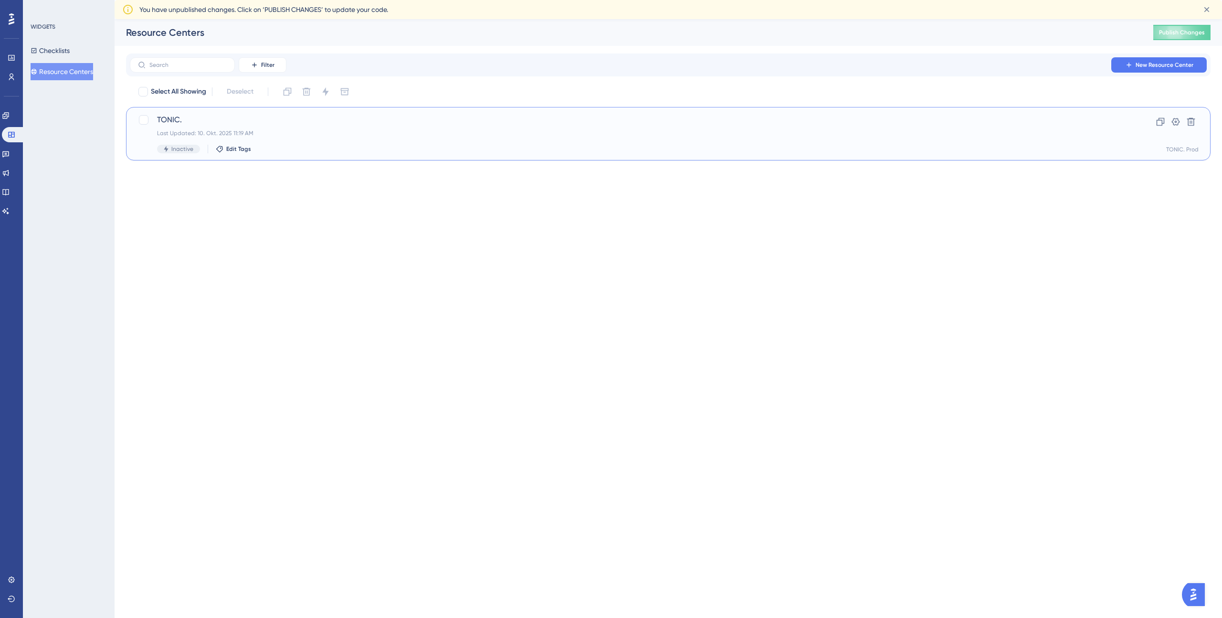
click at [282, 127] on div "TONIC. Last Updated: 10. Okt. 2025 11:19 AM Inactive Edit Tags" at bounding box center [630, 133] width 946 height 39
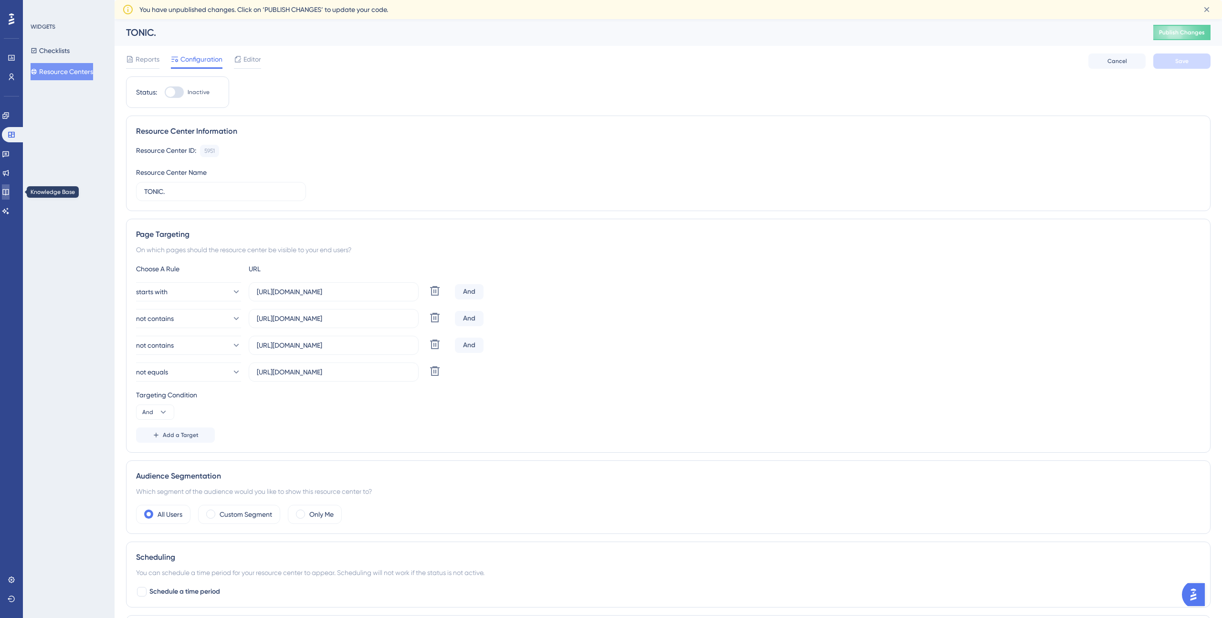
click at [9, 188] on icon at bounding box center [6, 192] width 8 height 8
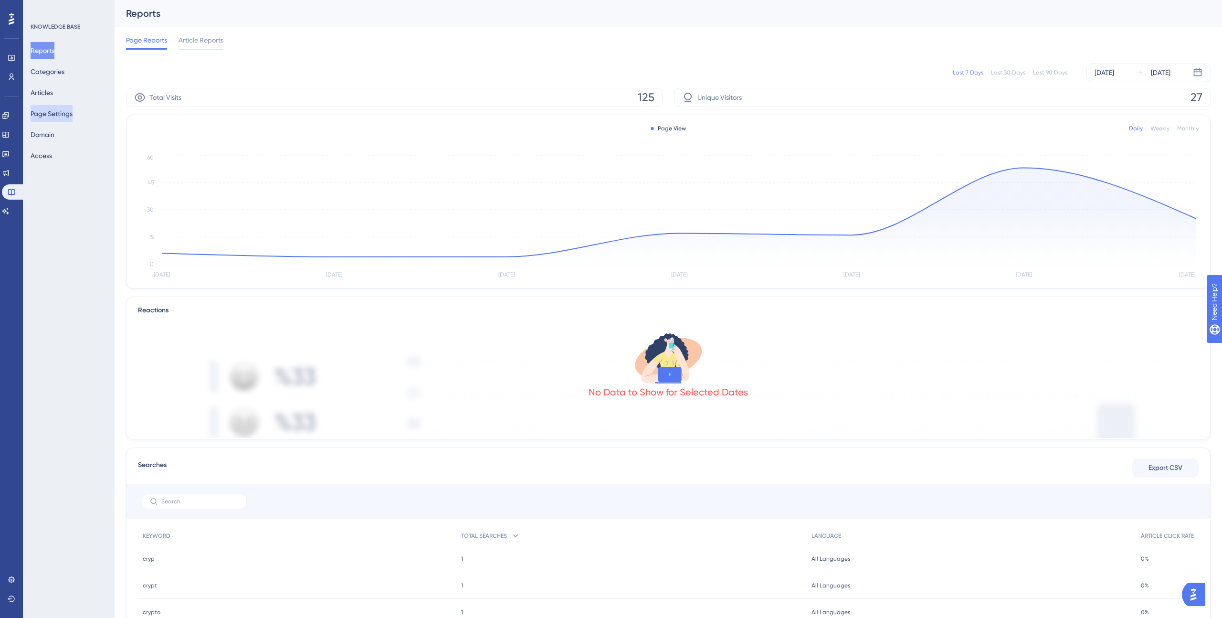
click at [55, 117] on button "Page Settings" at bounding box center [52, 113] width 42 height 17
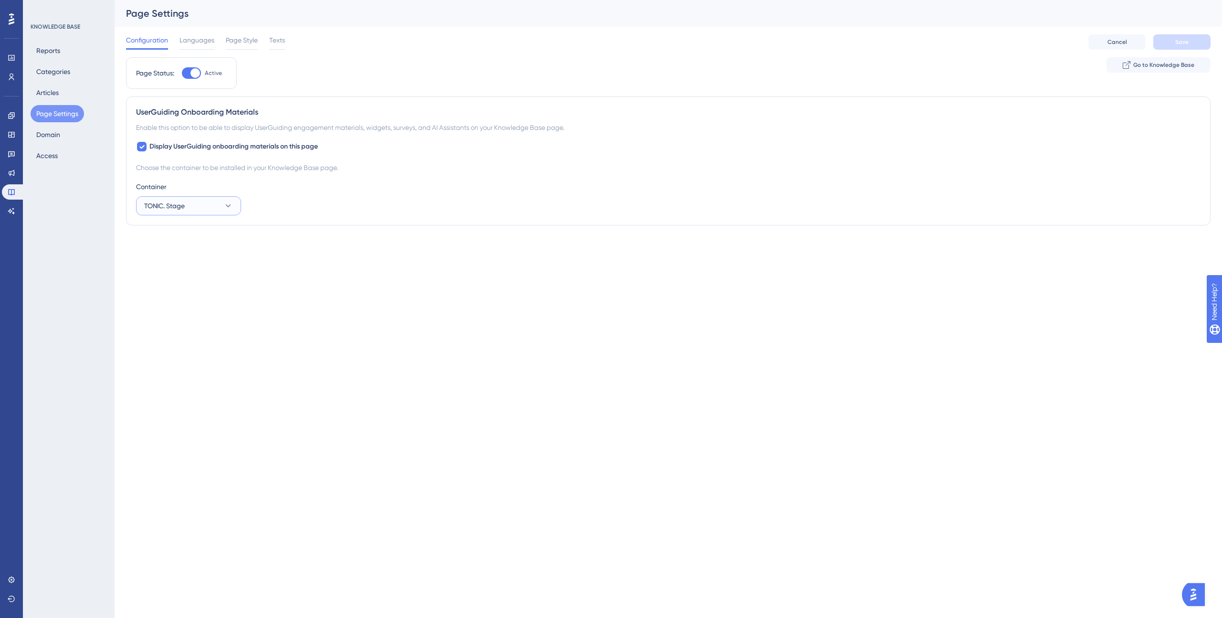
click at [195, 212] on button "TONIC. Stage" at bounding box center [188, 205] width 105 height 19
click at [185, 253] on span "TONIC. Prod" at bounding box center [168, 253] width 36 height 11
click at [1181, 42] on span "Save" at bounding box center [1181, 42] width 13 height 8
click at [51, 138] on button "Domain" at bounding box center [48, 134] width 35 height 17
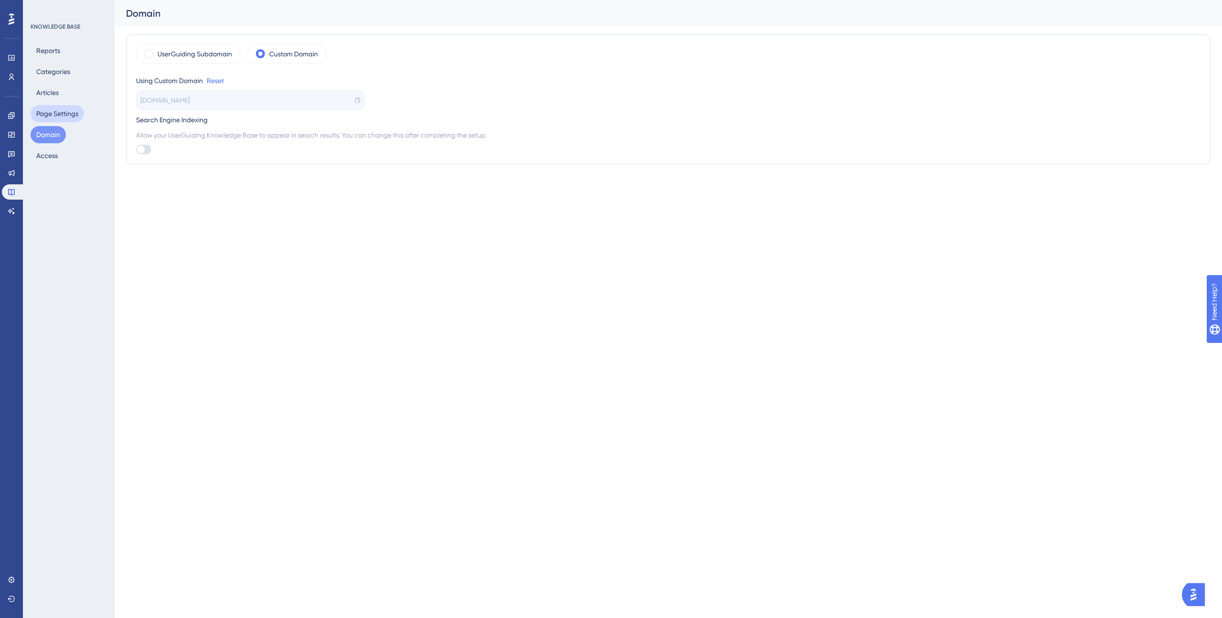
click at [55, 116] on button "Page Settings" at bounding box center [57, 113] width 53 height 17
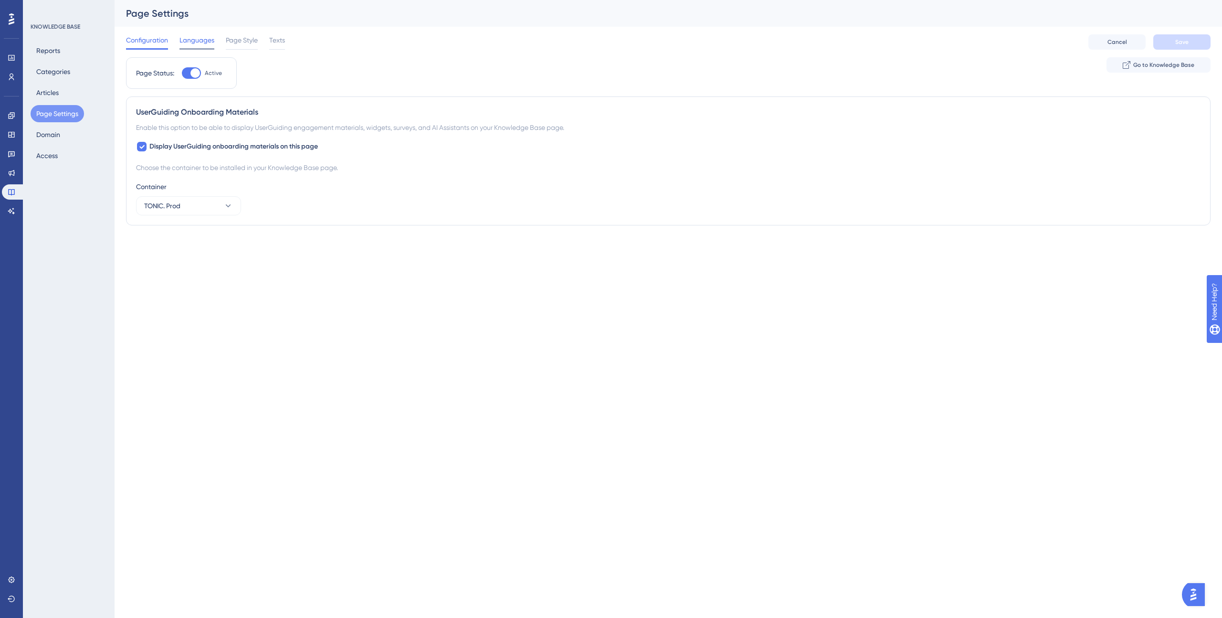
click at [197, 37] on span "Languages" at bounding box center [196, 39] width 35 height 11
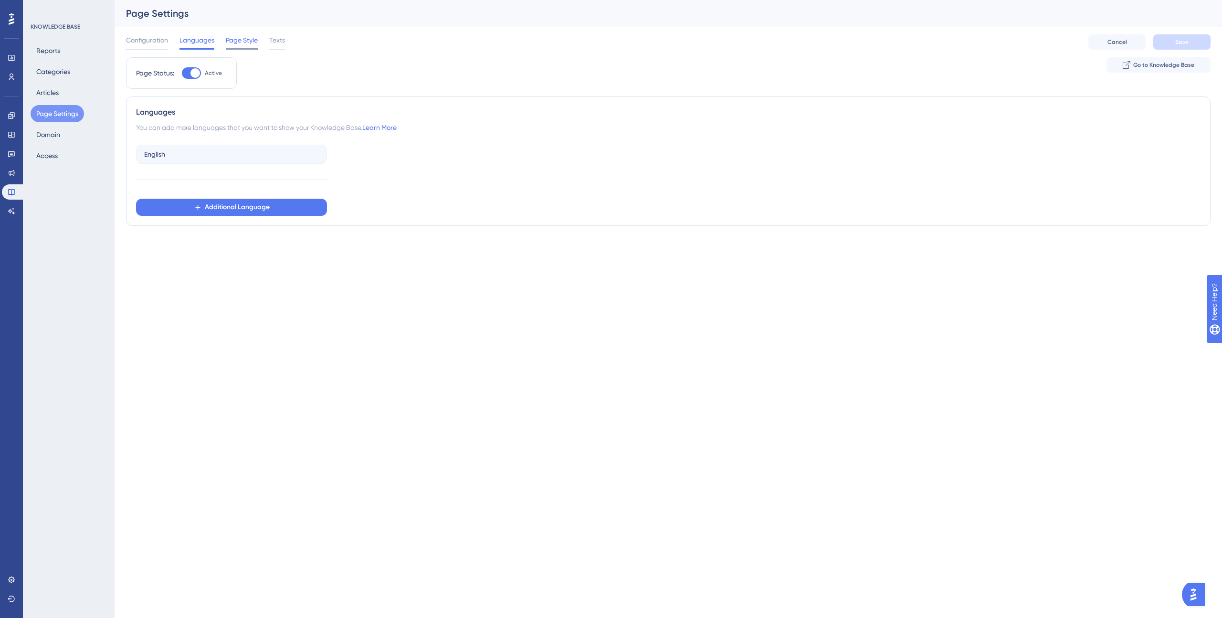
click at [233, 41] on span "Page Style" at bounding box center [242, 39] width 32 height 11
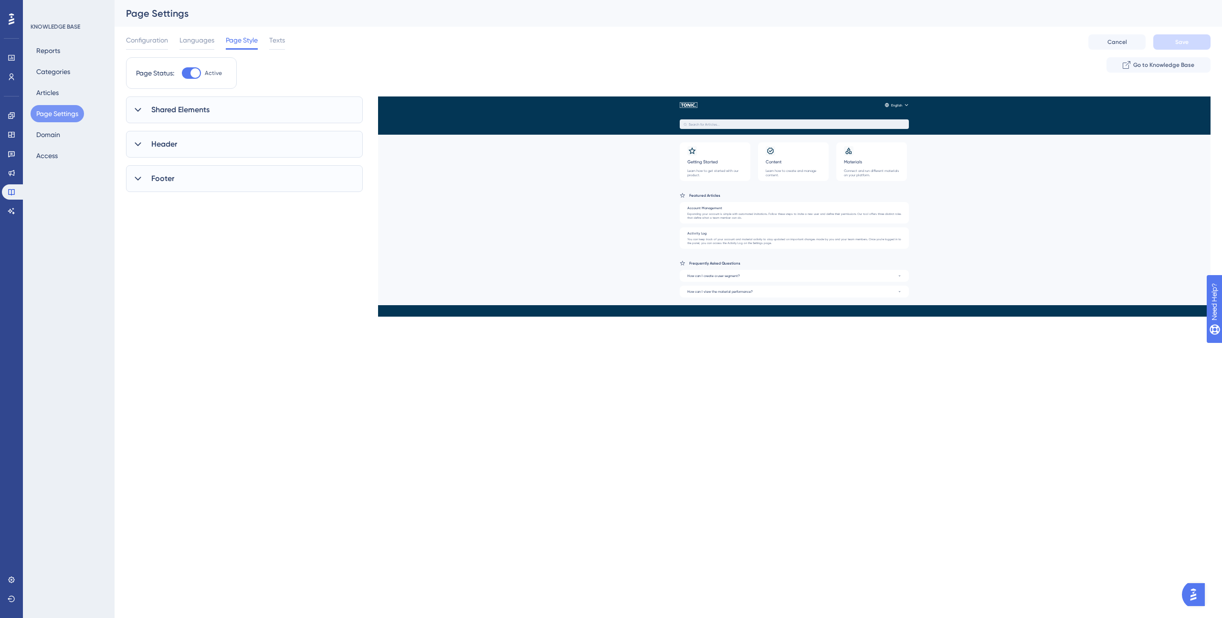
click at [267, 42] on div "Configuration Languages Page Style Texts" at bounding box center [205, 41] width 159 height 15
drag, startPoint x: 161, startPoint y: 41, endPoint x: 160, endPoint y: 48, distance: 7.2
click at [161, 41] on span "Configuration" at bounding box center [147, 39] width 42 height 11
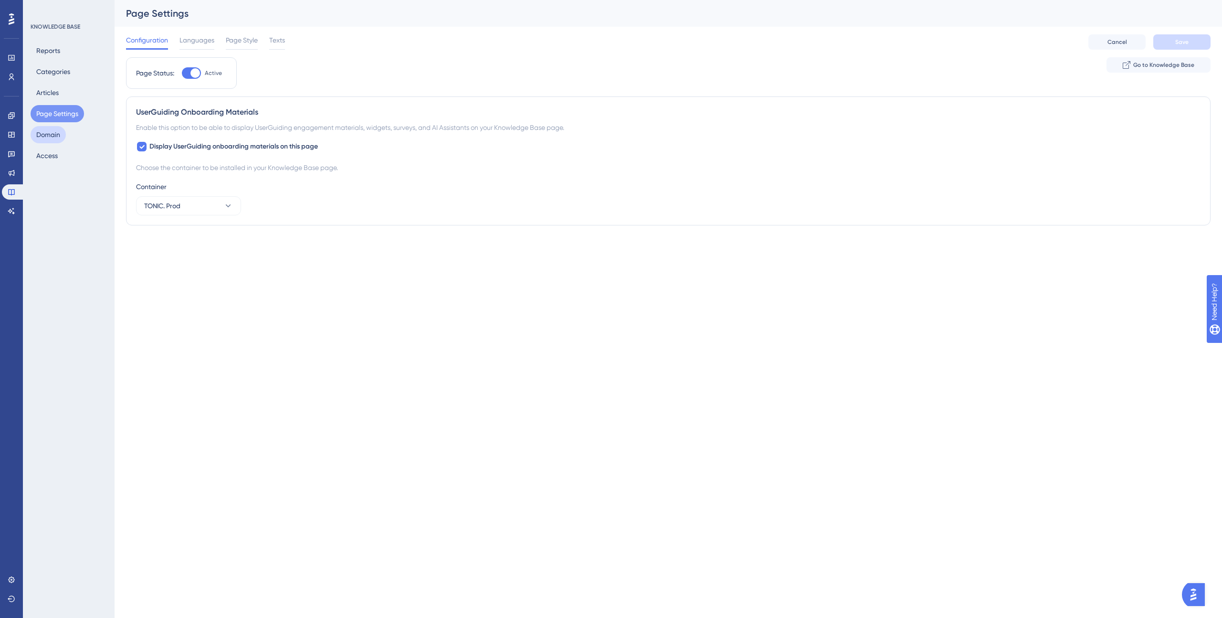
click at [51, 135] on button "Domain" at bounding box center [48, 134] width 35 height 17
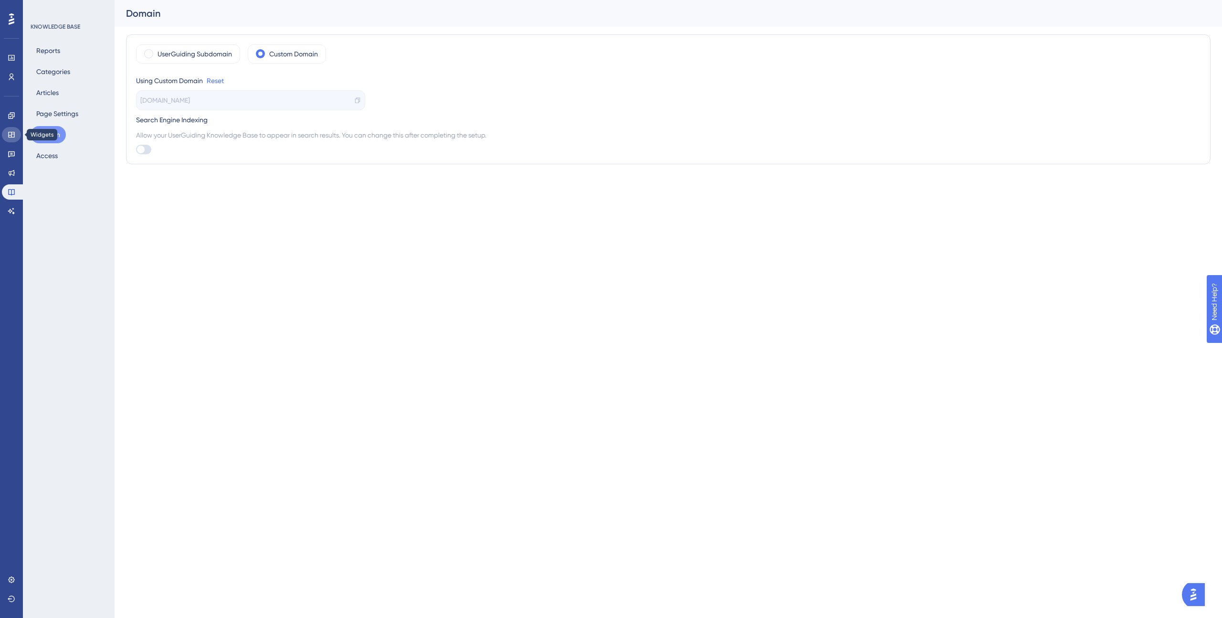
click at [10, 131] on icon at bounding box center [12, 135] width 8 height 8
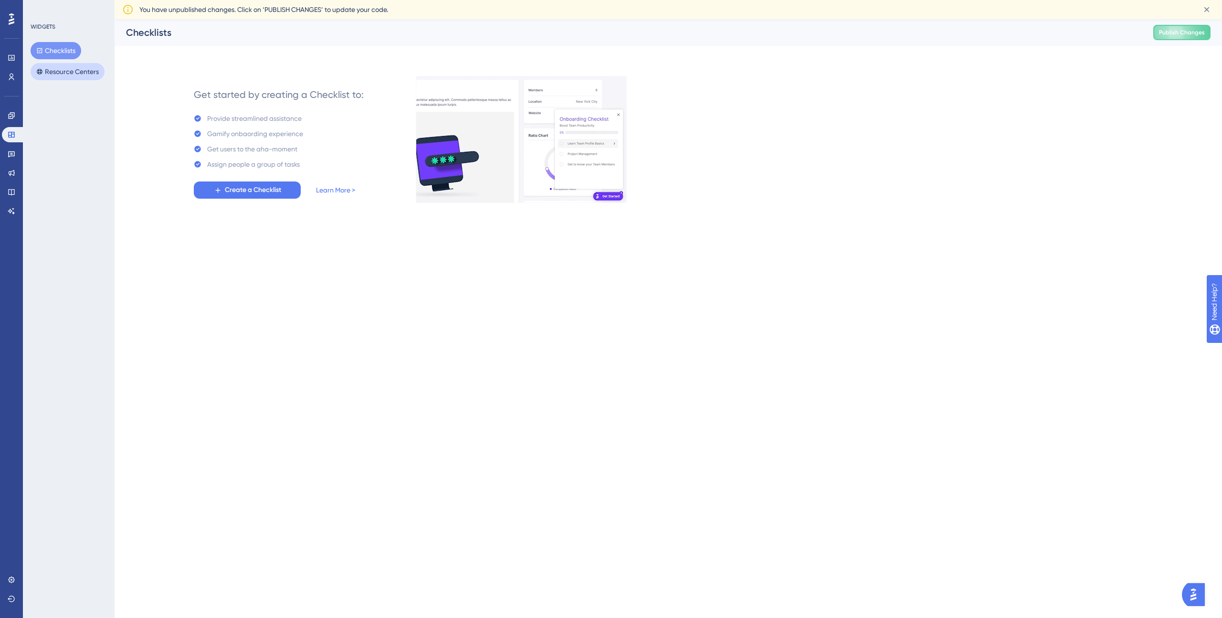
click at [49, 68] on button "Resource Centers" at bounding box center [68, 71] width 74 height 17
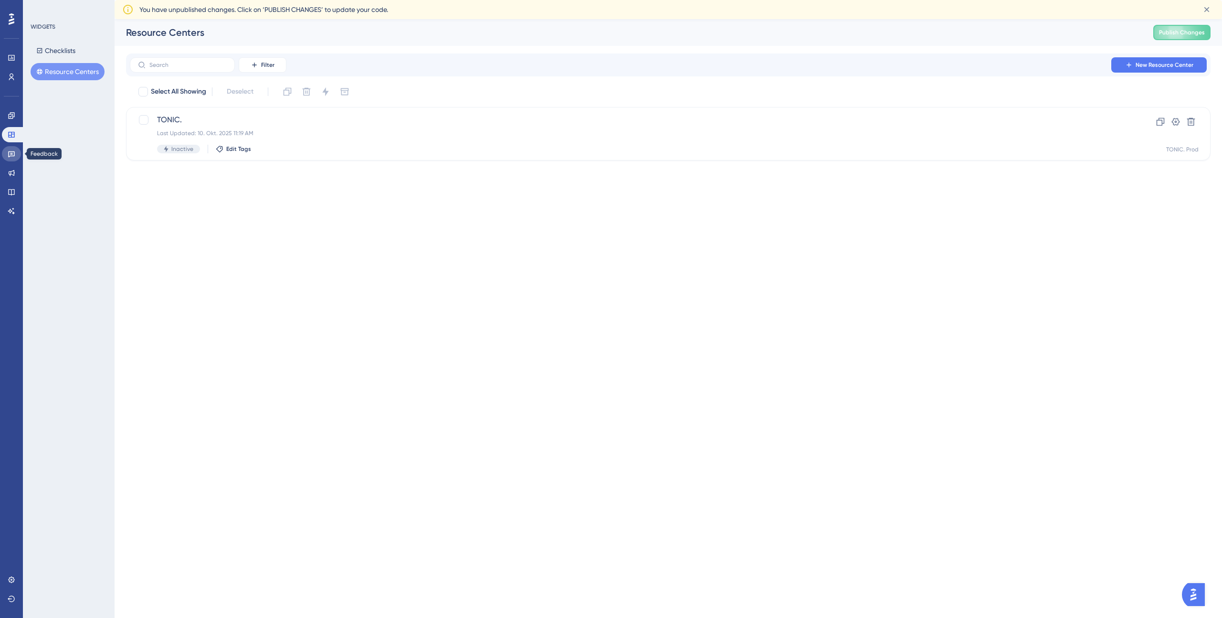
click at [5, 153] on link at bounding box center [11, 153] width 19 height 15
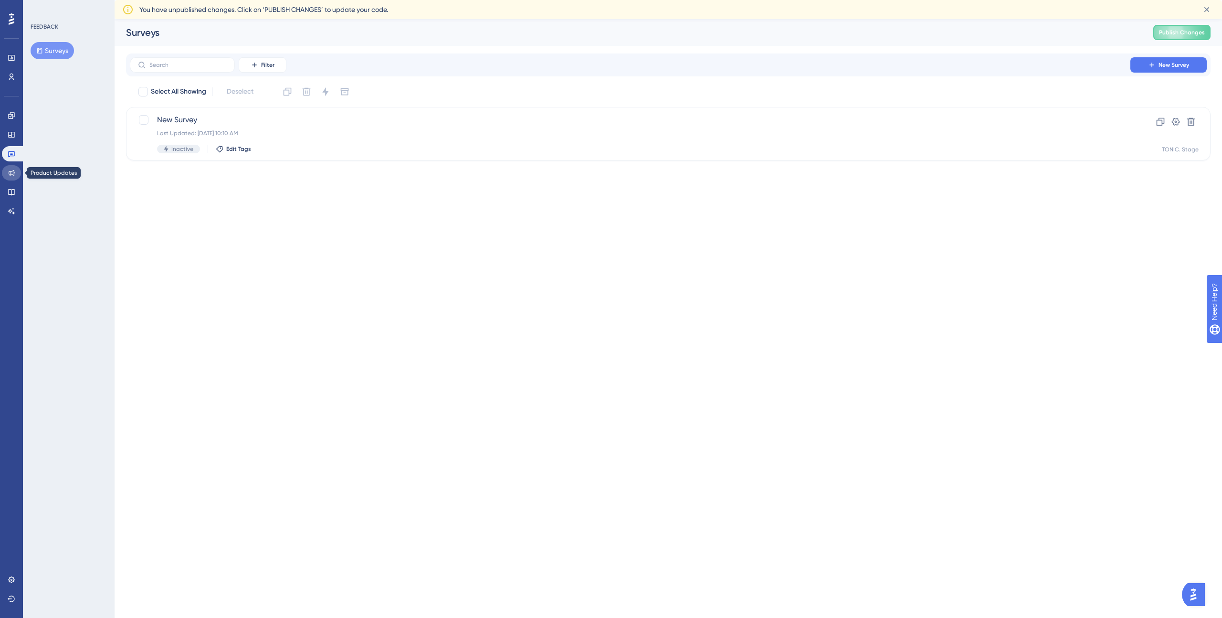
click at [9, 170] on icon at bounding box center [12, 173] width 8 height 8
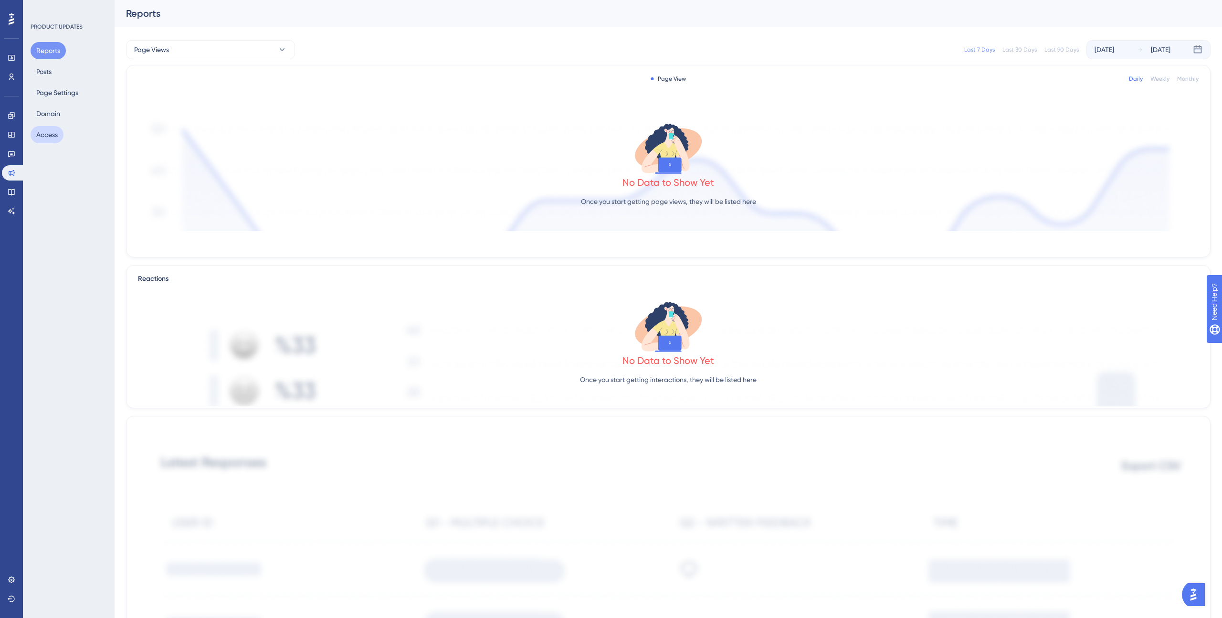
scroll to position [2, 0]
click at [47, 74] on button "Posts" at bounding box center [44, 71] width 27 height 17
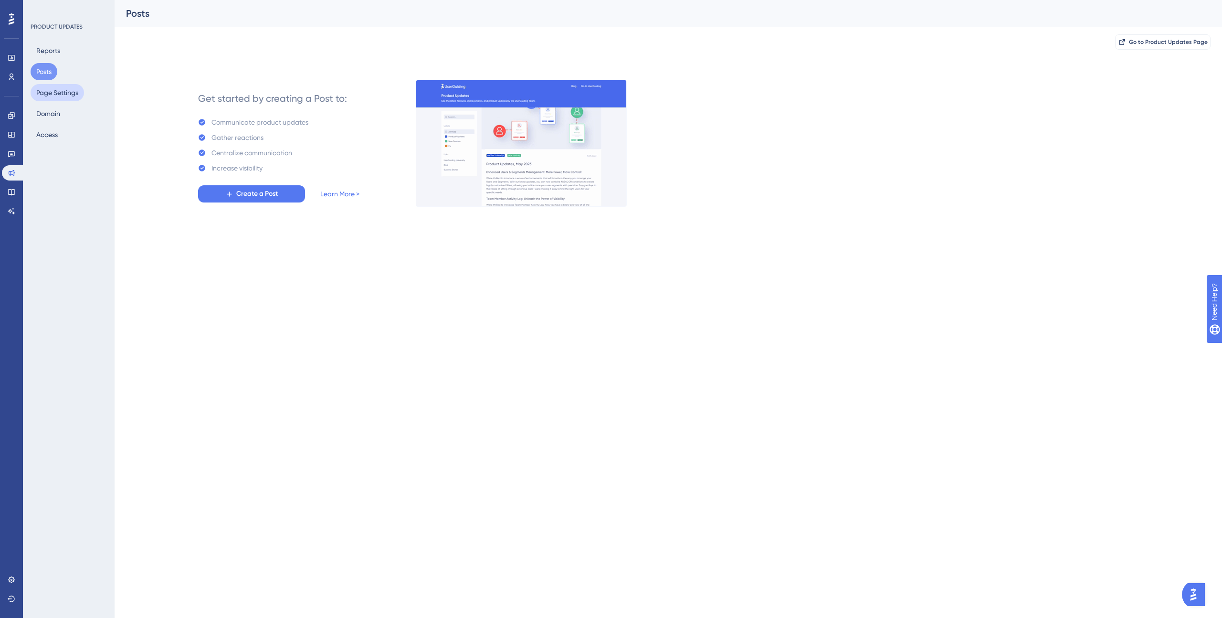
click at [50, 93] on button "Page Settings" at bounding box center [57, 92] width 53 height 17
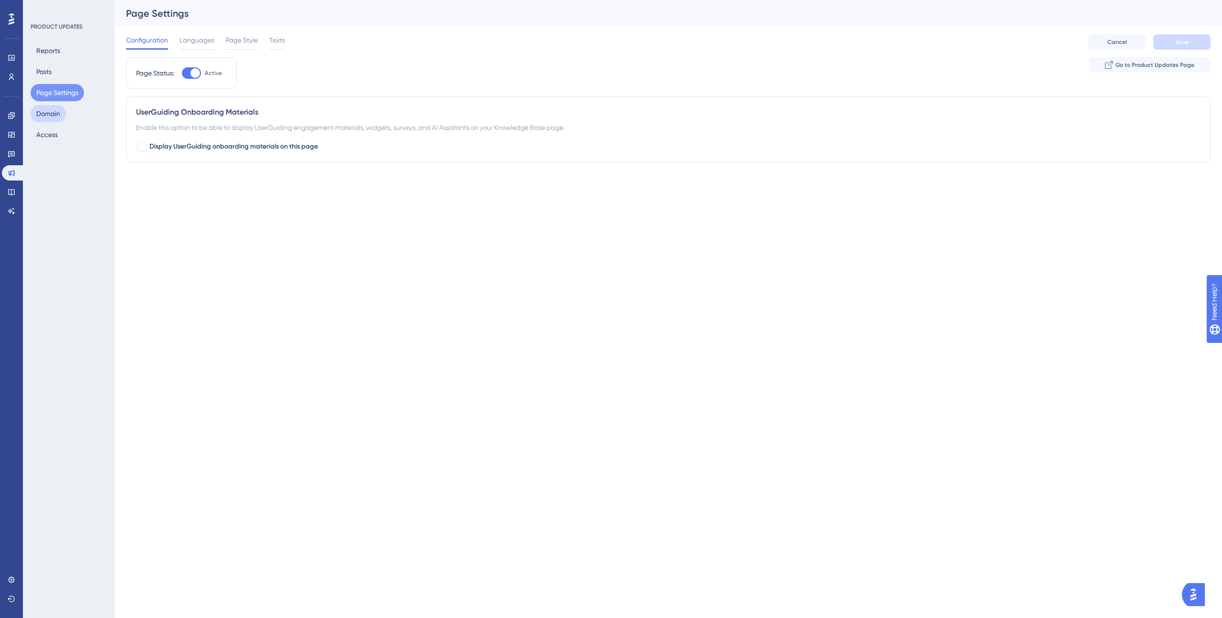
click at [50, 111] on button "Domain" at bounding box center [48, 113] width 35 height 17
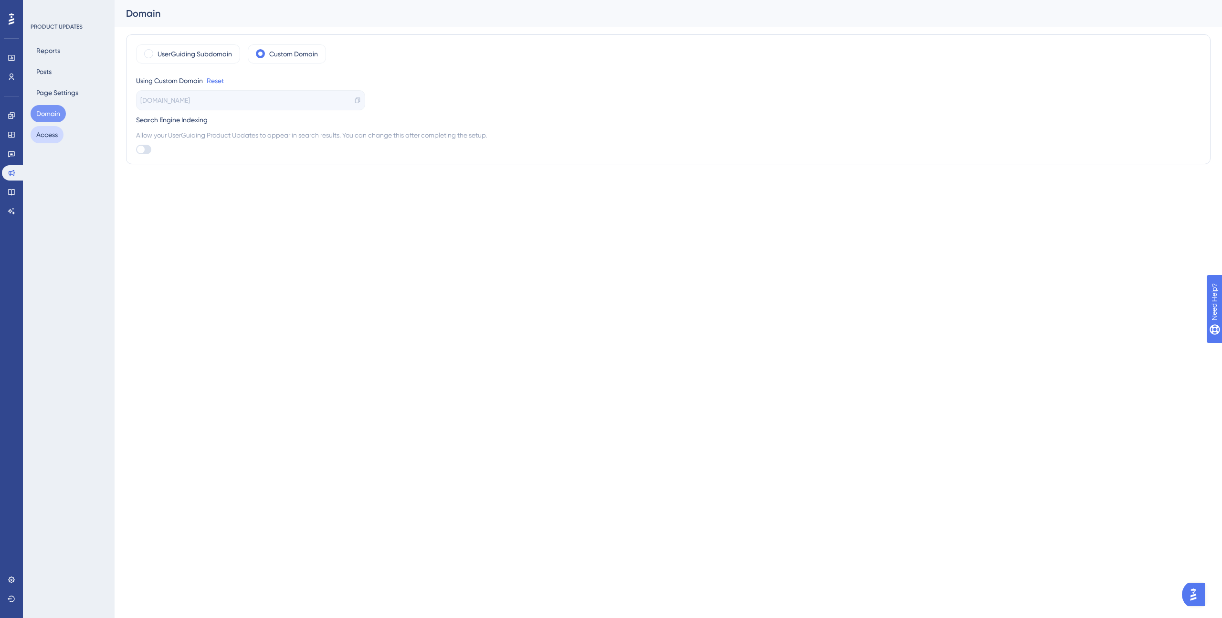
click at [52, 130] on button "Access" at bounding box center [47, 134] width 33 height 17
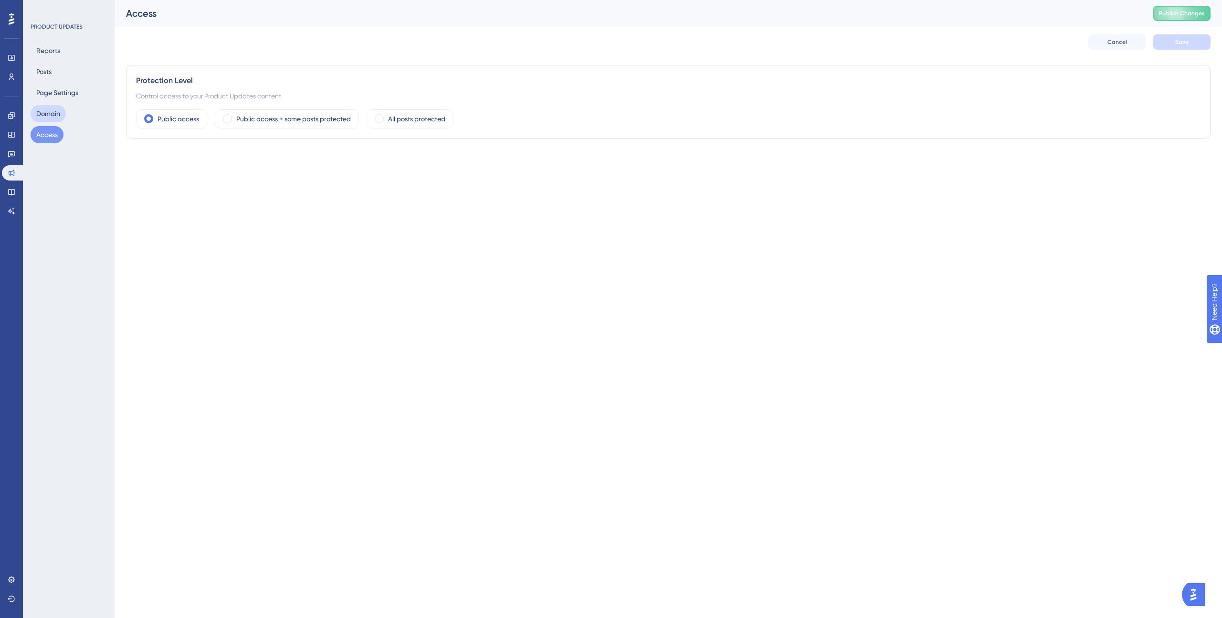
click at [55, 116] on button "Domain" at bounding box center [48, 113] width 35 height 17
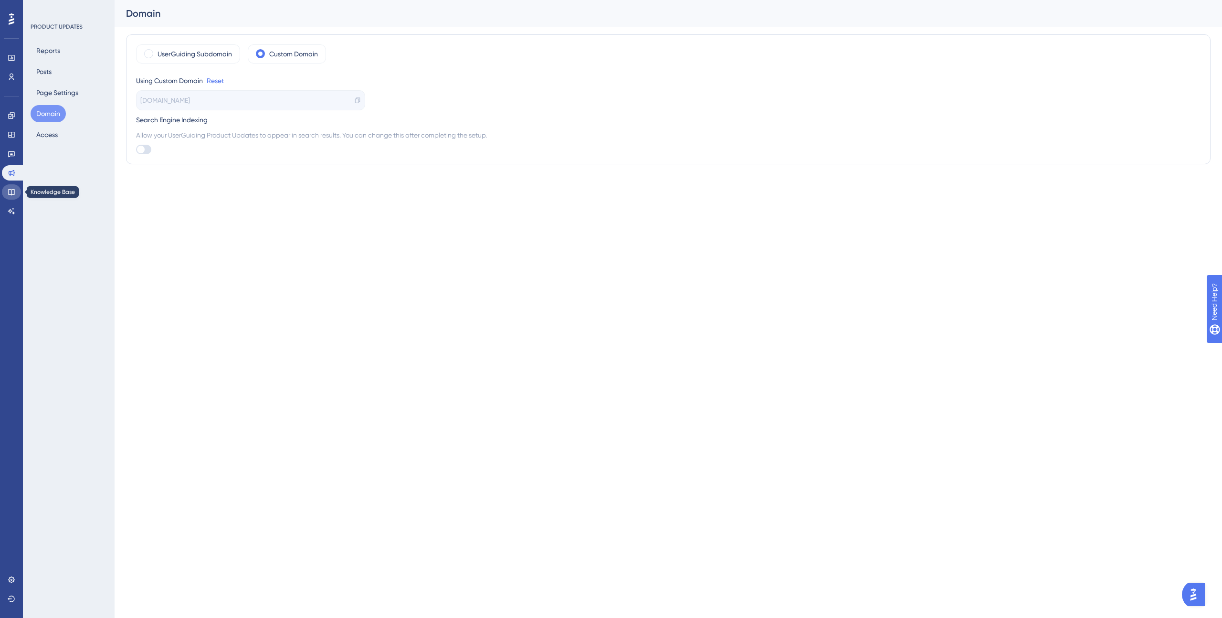
click at [14, 189] on icon at bounding box center [12, 192] width 8 height 8
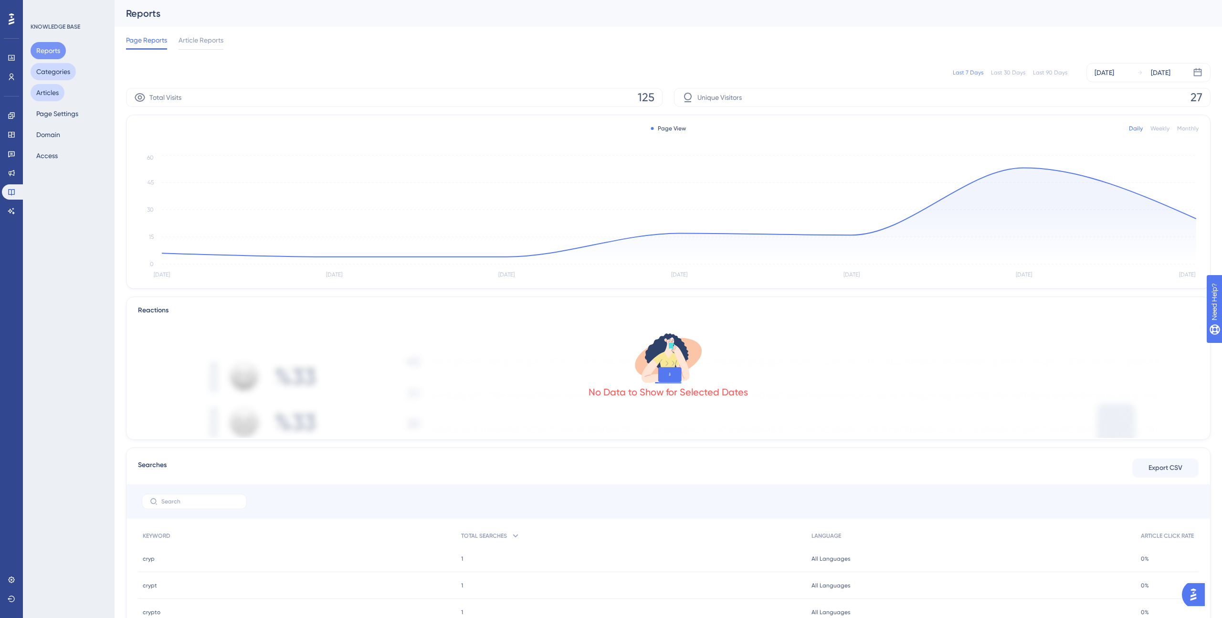
drag, startPoint x: 51, startPoint y: 74, endPoint x: 47, endPoint y: 96, distance: 22.3
click at [51, 74] on button "Categories" at bounding box center [53, 71] width 45 height 17
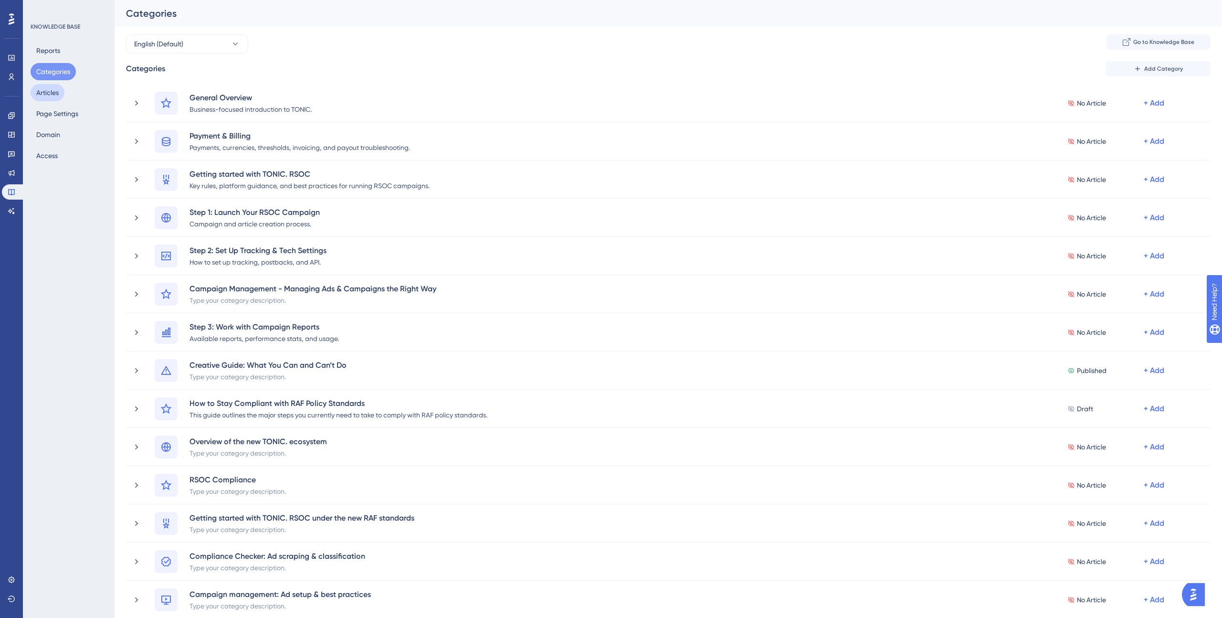
drag, startPoint x: 48, startPoint y: 94, endPoint x: 47, endPoint y: 101, distance: 7.7
click at [48, 94] on button "Articles" at bounding box center [48, 92] width 34 height 17
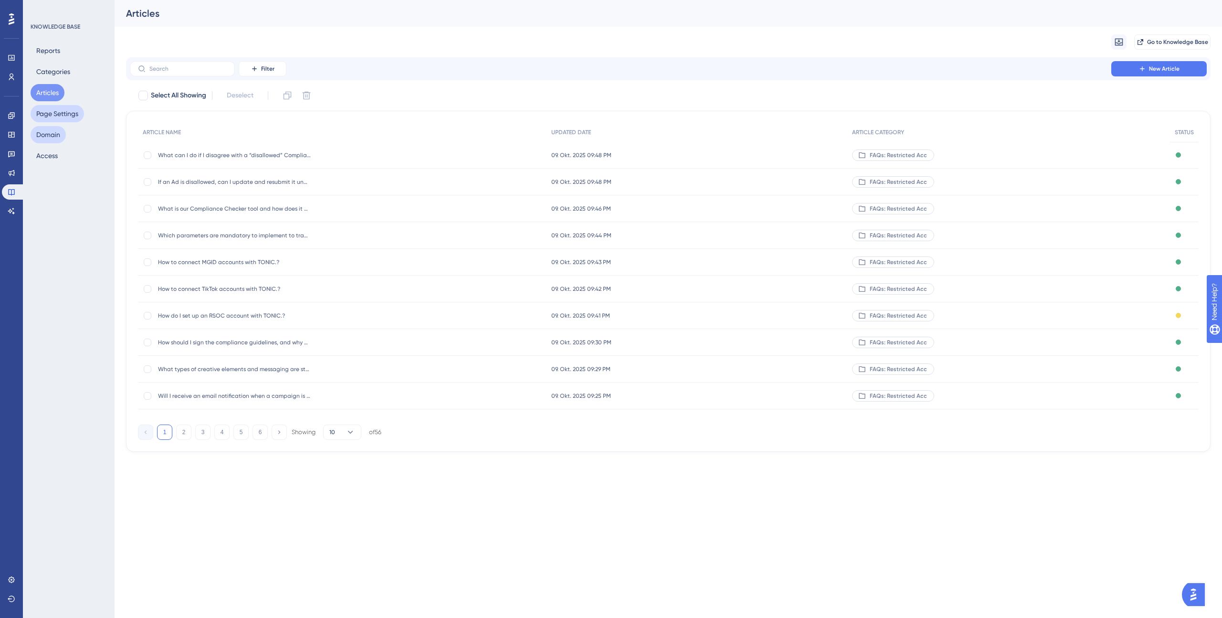
drag, startPoint x: 49, startPoint y: 114, endPoint x: 49, endPoint y: 126, distance: 11.9
click at [49, 114] on button "Page Settings" at bounding box center [57, 113] width 53 height 17
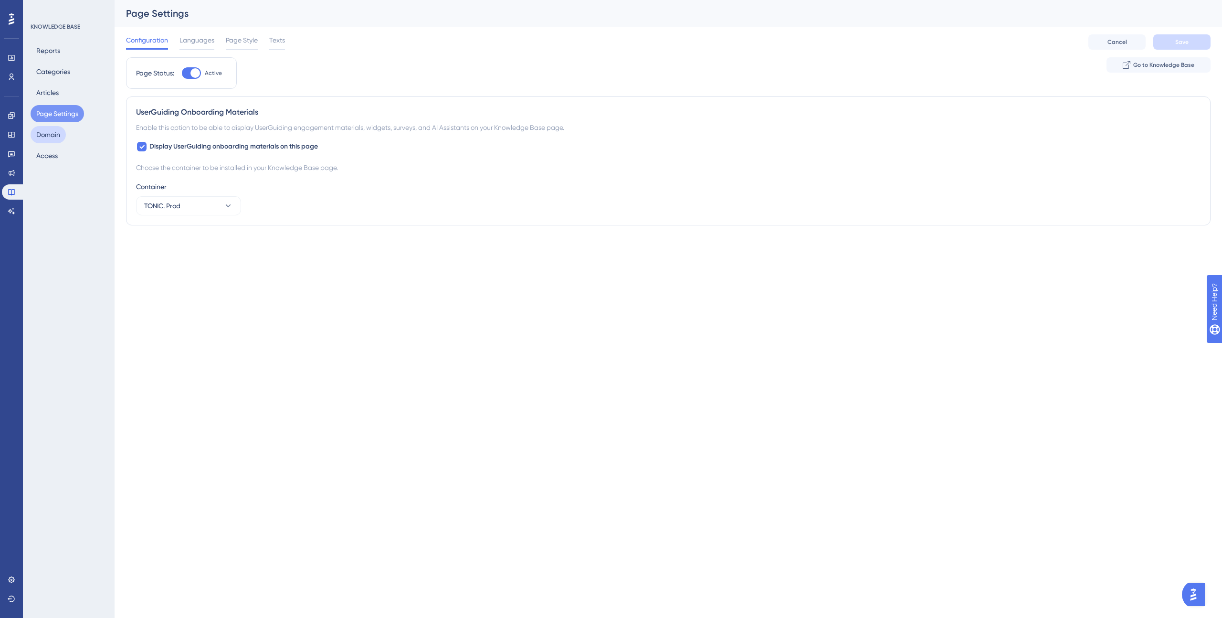
click at [49, 132] on button "Domain" at bounding box center [48, 134] width 35 height 17
